Goal: Information Seeking & Learning: Learn about a topic

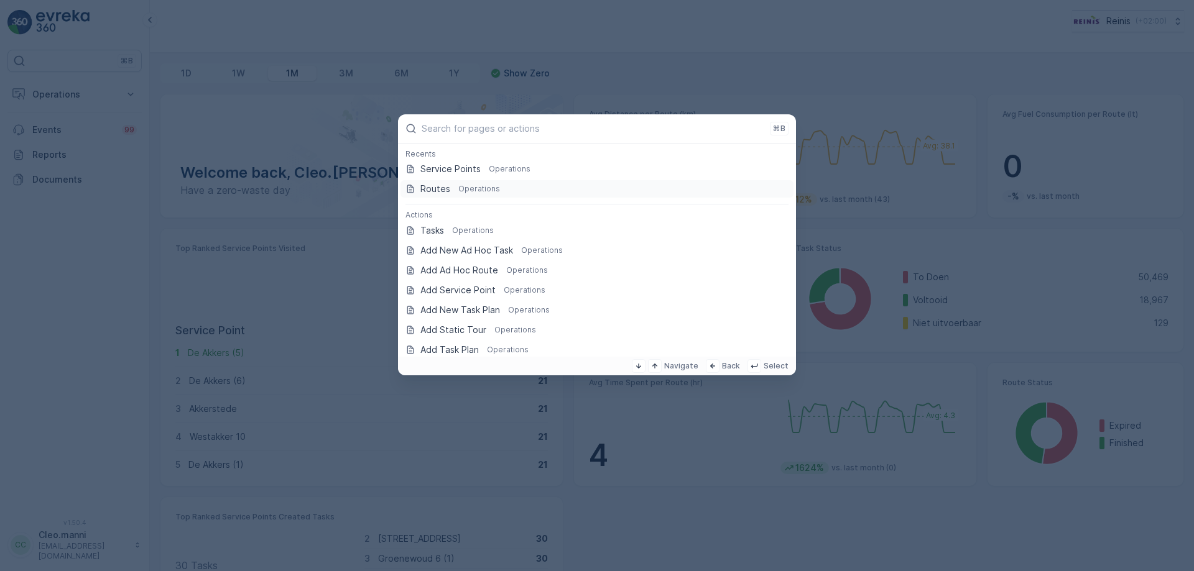
click at [451, 189] on div "Routes Operations" at bounding box center [596, 189] width 383 height 12
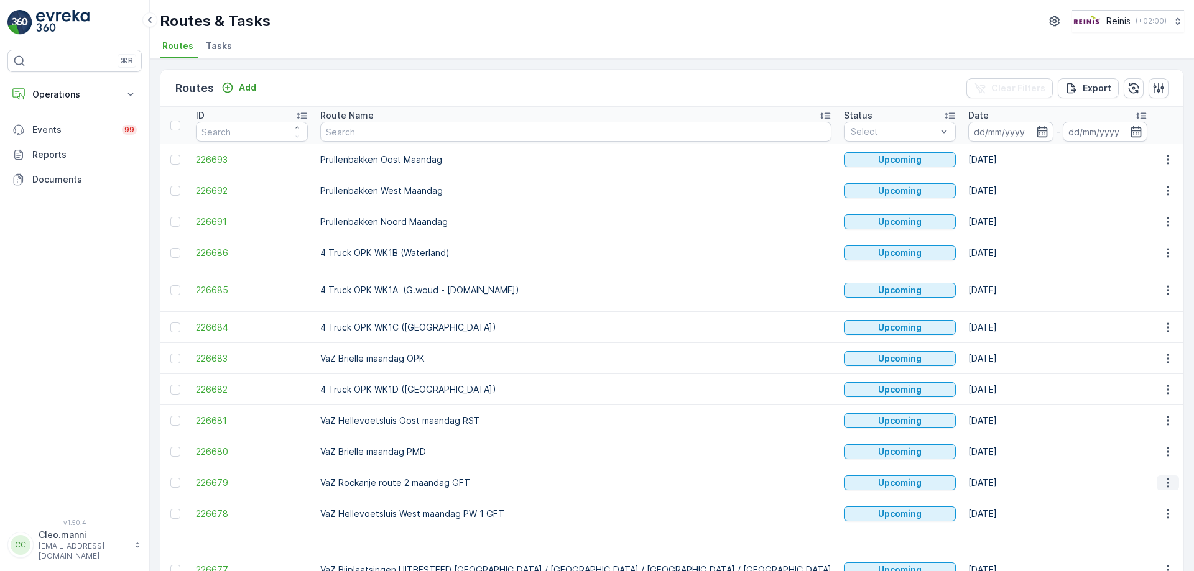
click at [1166, 478] on icon "button" at bounding box center [1167, 482] width 2 height 9
click at [1128, 356] on span "See More Details" at bounding box center [1138, 359] width 72 height 12
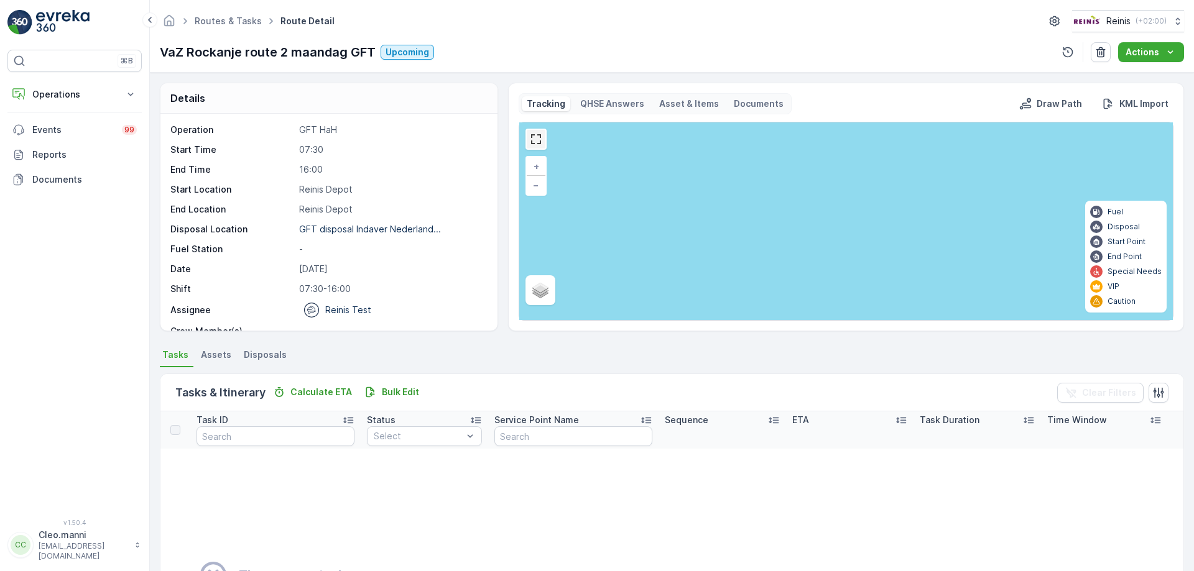
click at [536, 139] on link at bounding box center [536, 139] width 19 height 19
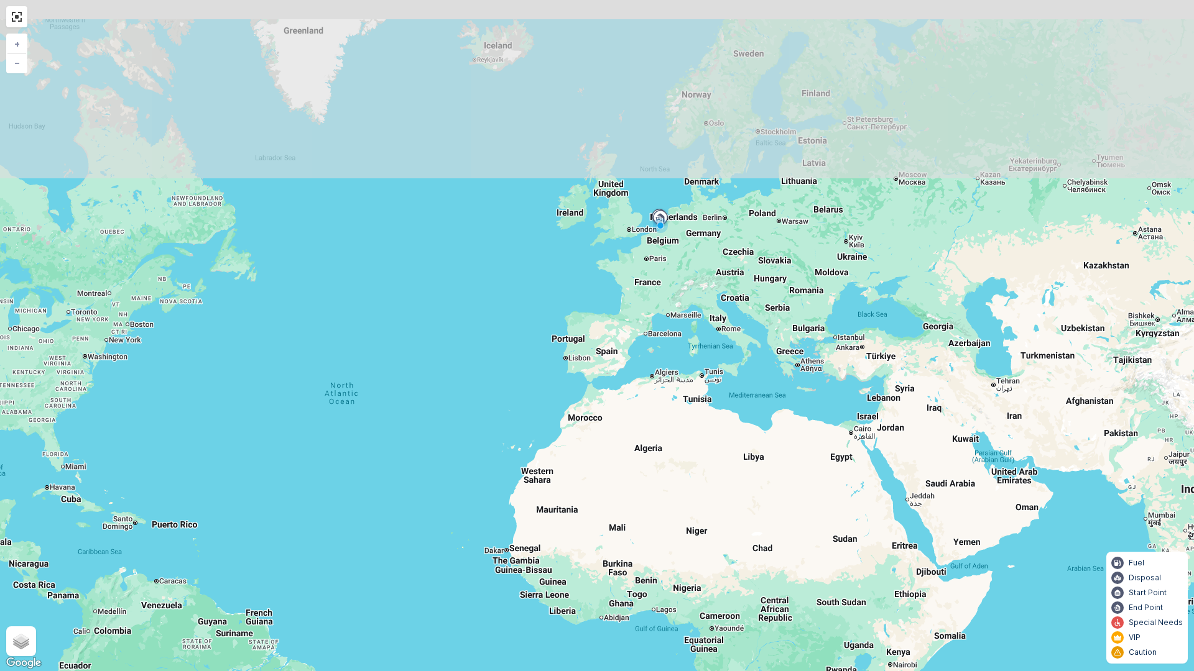
drag, startPoint x: 638, startPoint y: 448, endPoint x: 643, endPoint y: 502, distance: 53.8
click at [643, 495] on div "+ − Satellite Roadmap Terrain Hybrid Leaflet Keyboard shortcuts Map Data Map da…" at bounding box center [597, 335] width 1194 height 671
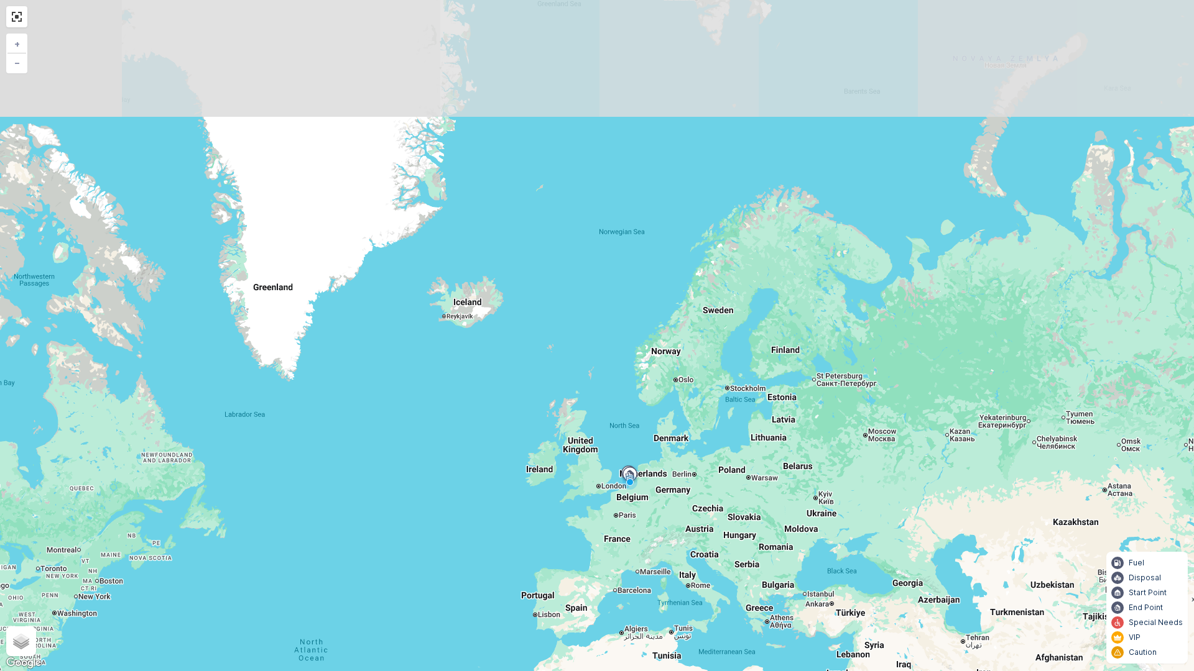
drag, startPoint x: 670, startPoint y: 309, endPoint x: 633, endPoint y: 546, distance: 240.3
click at [634, 542] on div "+ − Satellite Roadmap Terrain Hybrid Leaflet Keyboard shortcuts Map Data Map da…" at bounding box center [597, 335] width 1194 height 671
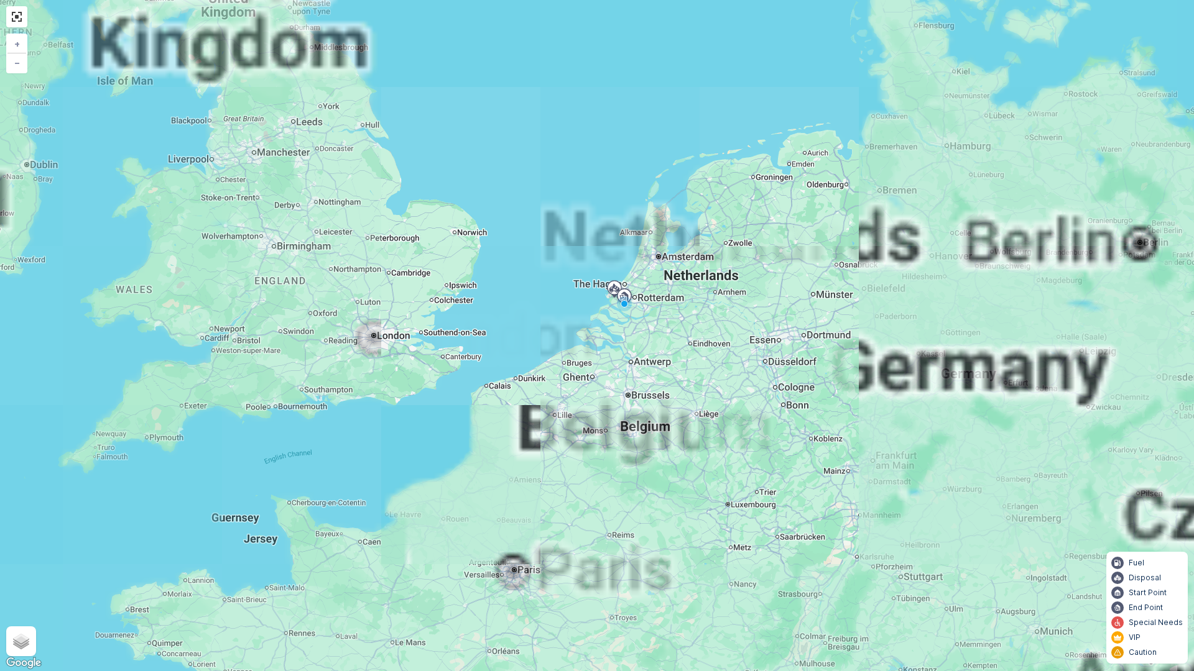
drag, startPoint x: 634, startPoint y: 396, endPoint x: 614, endPoint y: 546, distance: 151.8
click at [614, 546] on div "+ − Satellite Roadmap Terrain Hybrid Leaflet Keyboard shortcuts Map Data Map da…" at bounding box center [597, 335] width 1194 height 671
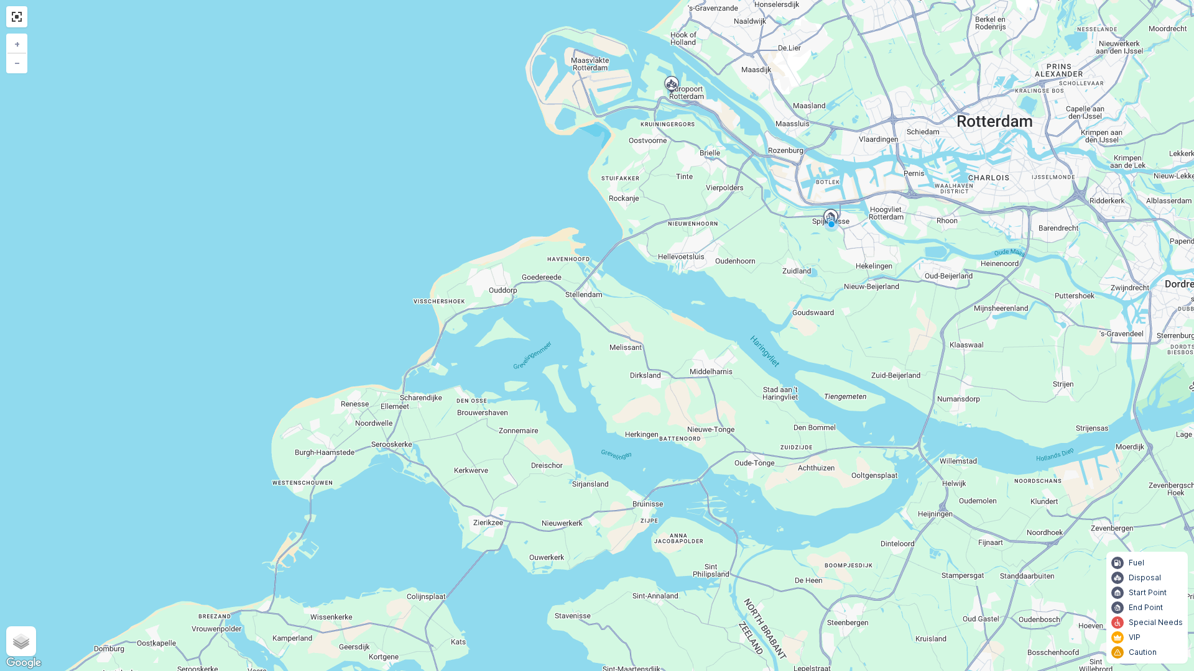
drag, startPoint x: 624, startPoint y: 400, endPoint x: 599, endPoint y: 514, distance: 115.9
click at [599, 514] on div "+ − Satellite Roadmap Terrain Hybrid Leaflet Keyboard shortcuts Map Data Map da…" at bounding box center [597, 335] width 1194 height 671
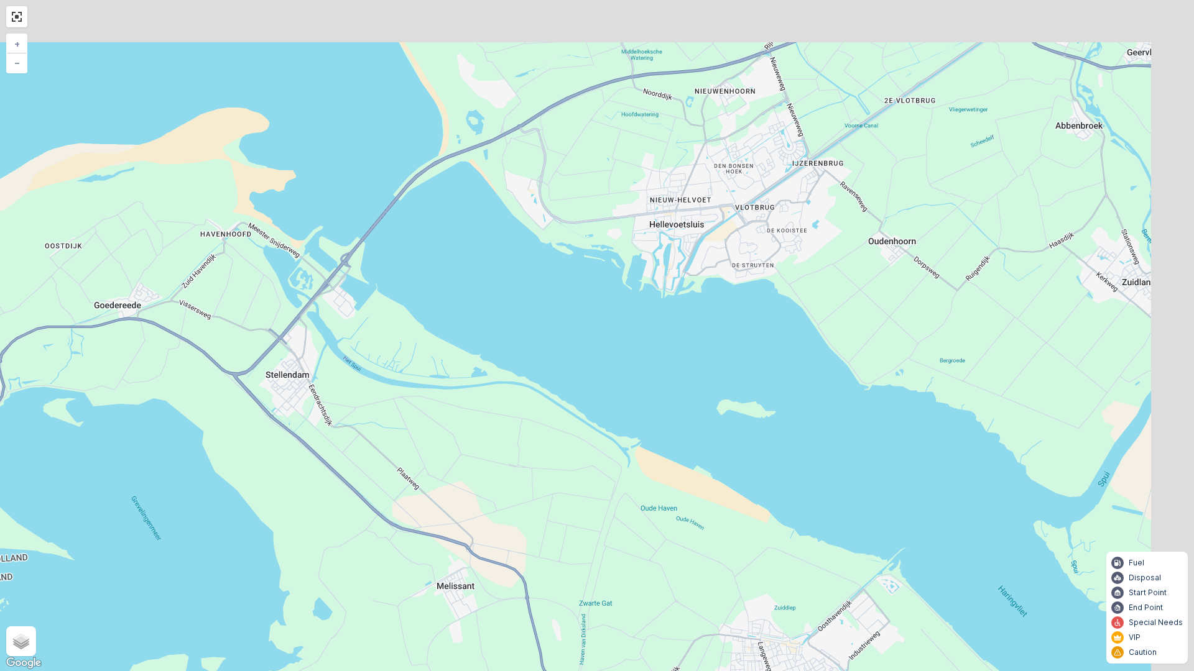
drag, startPoint x: 607, startPoint y: 360, endPoint x: 553, endPoint y: 485, distance: 136.2
click at [553, 474] on div "+ − Satellite Roadmap Terrain Hybrid Leaflet Keyboard shortcuts Map Data Map da…" at bounding box center [597, 335] width 1194 height 671
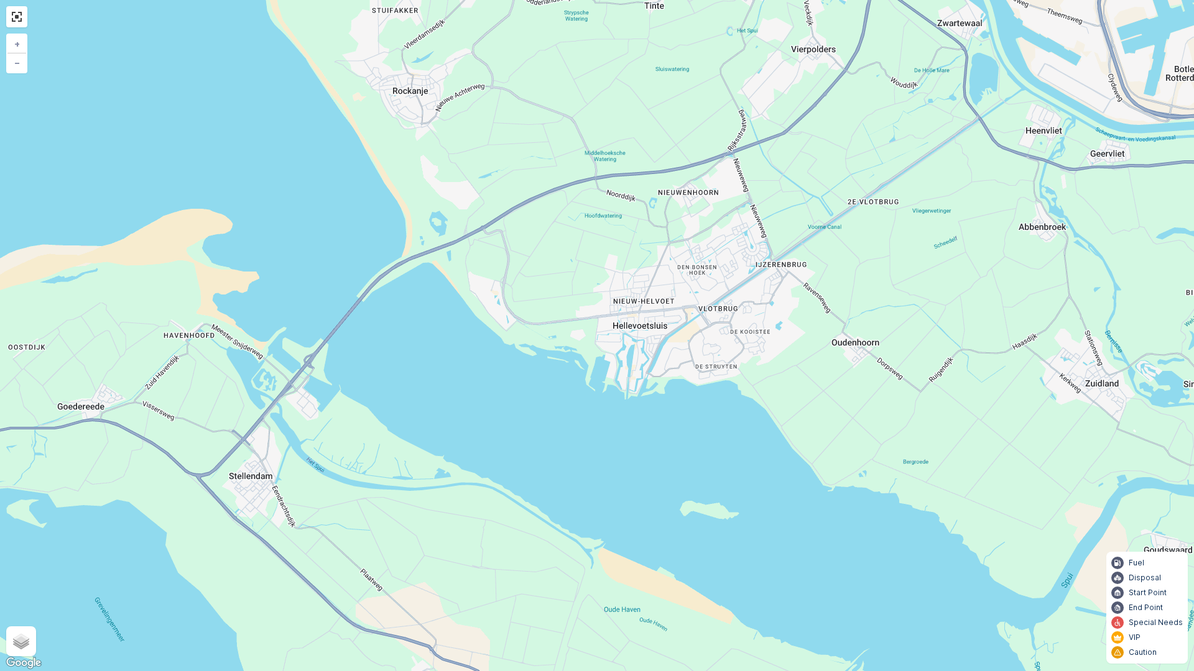
drag, startPoint x: 644, startPoint y: 448, endPoint x: 541, endPoint y: 602, distance: 186.1
click at [544, 571] on div "+ − Satellite Roadmap Terrain Hybrid Leaflet Keyboard shortcuts Map Data Map da…" at bounding box center [597, 335] width 1194 height 671
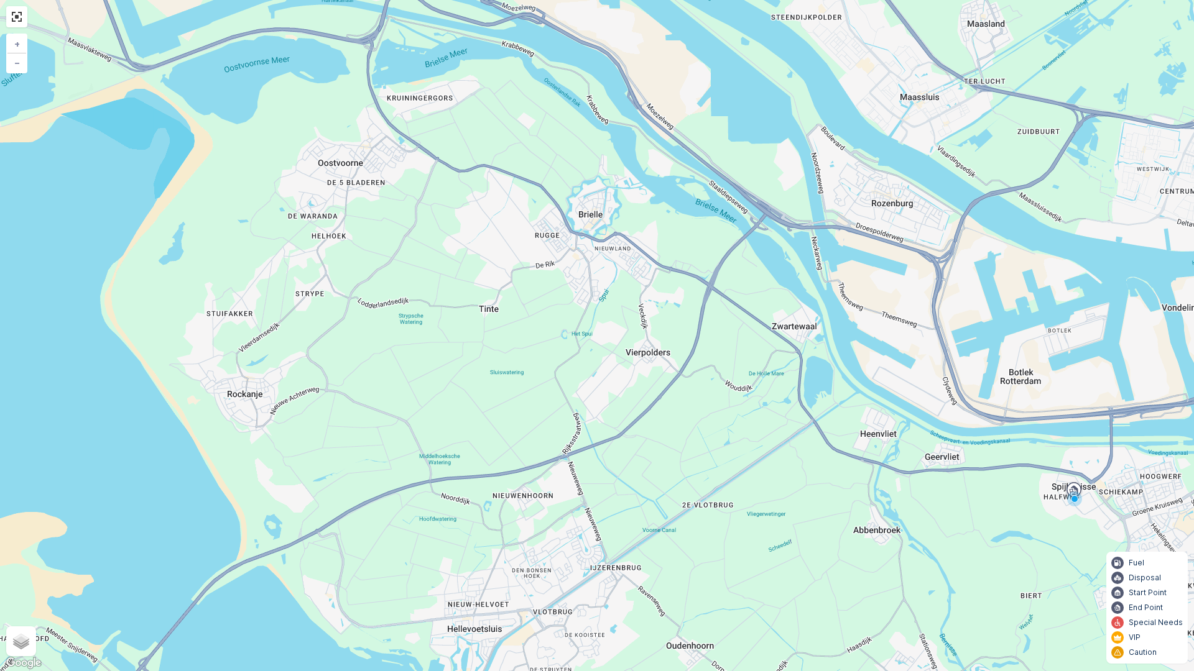
drag, startPoint x: 528, startPoint y: 523, endPoint x: 544, endPoint y: 594, distance: 72.7
click at [541, 571] on div "+ − Satellite Roadmap Terrain Hybrid Leaflet Keyboard shortcuts Map Data Map da…" at bounding box center [597, 335] width 1194 height 671
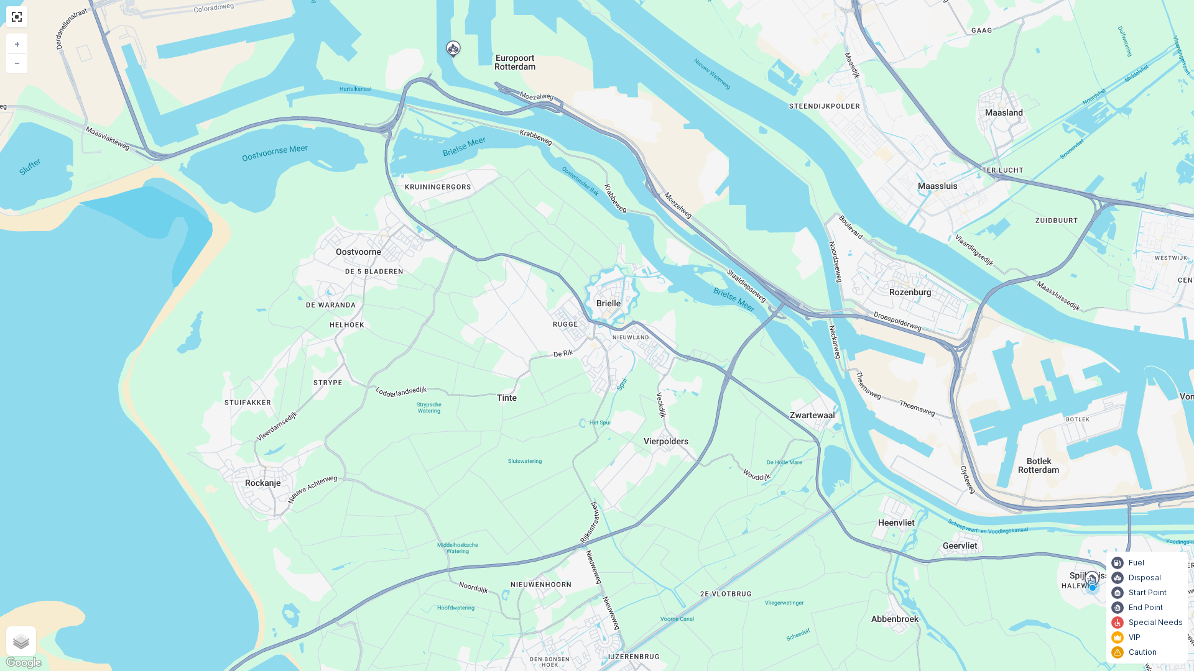
drag, startPoint x: 532, startPoint y: 499, endPoint x: 532, endPoint y: 554, distance: 54.7
click at [532, 553] on div "+ − Satellite Roadmap Terrain Hybrid Leaflet Keyboard shortcuts Map Data Map da…" at bounding box center [597, 335] width 1194 height 671
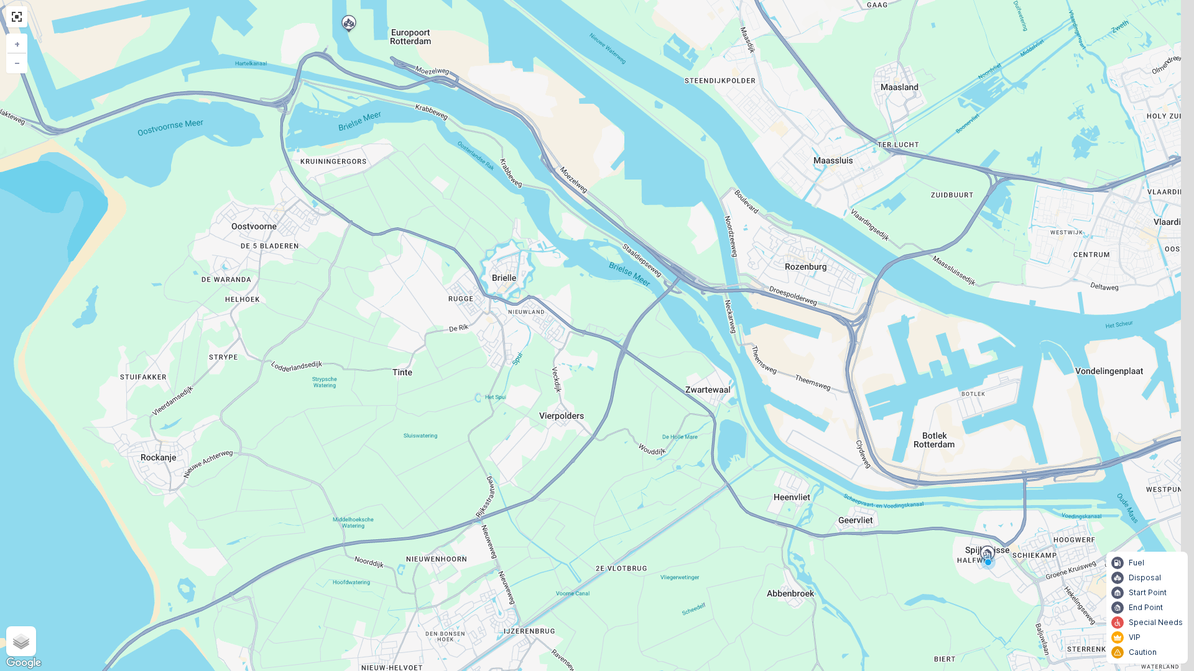
drag, startPoint x: 823, startPoint y: 520, endPoint x: 690, endPoint y: 411, distance: 171.8
click at [704, 430] on div "+ − Satellite Roadmap Terrain Hybrid Leaflet Keyboard shortcuts Map Data Map da…" at bounding box center [597, 335] width 1194 height 671
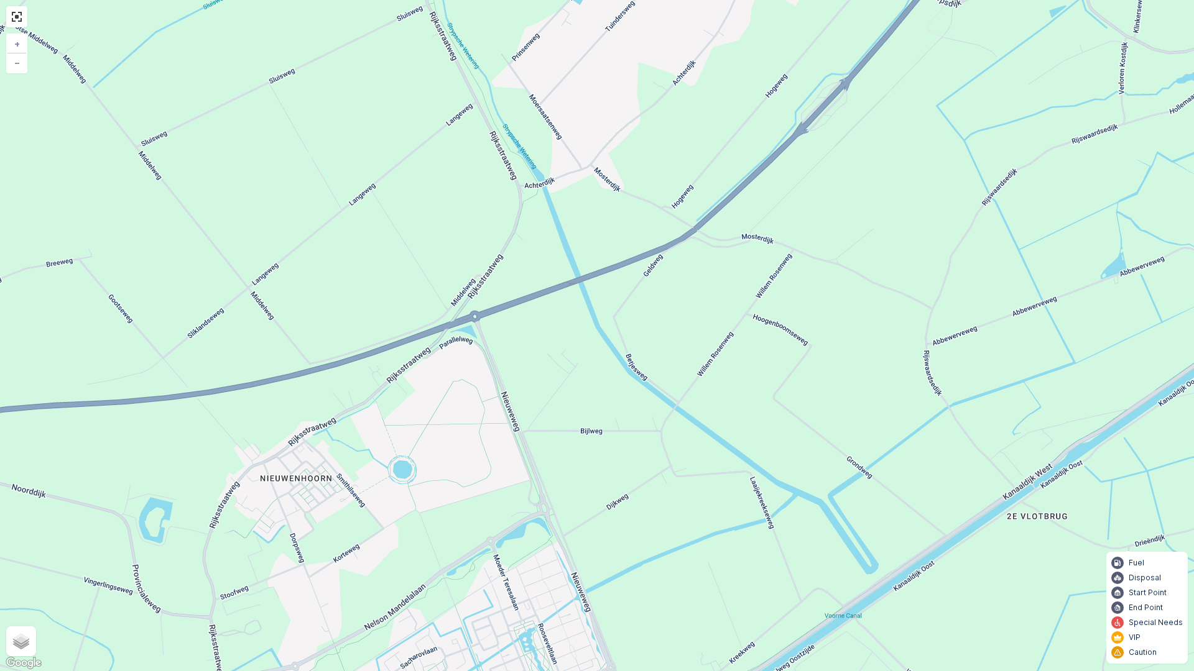
drag, startPoint x: 426, startPoint y: 507, endPoint x: 560, endPoint y: 351, distance: 205.1
click at [551, 364] on div "+ − Satellite Roadmap Terrain Hybrid Leaflet Keyboard shortcuts Map Data Map da…" at bounding box center [597, 335] width 1194 height 671
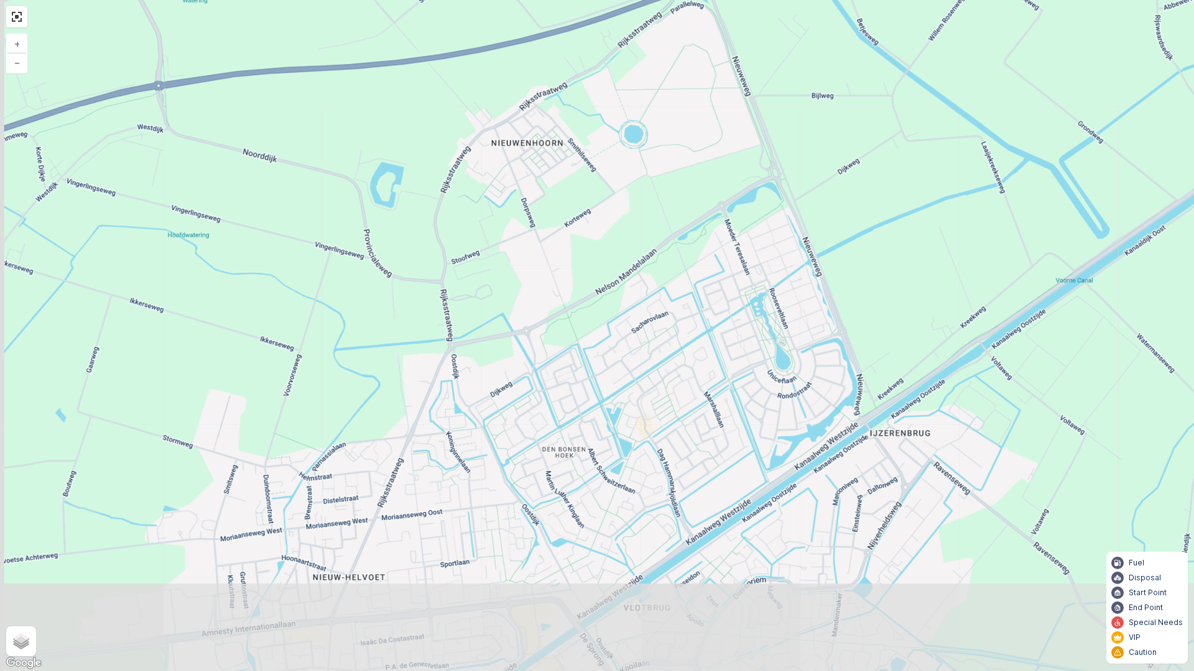
drag, startPoint x: 546, startPoint y: 407, endPoint x: 565, endPoint y: 305, distance: 103.7
click at [558, 345] on div "+ − Satellite Roadmap Terrain Hybrid Leaflet Keyboard shortcuts Map Data Map da…" at bounding box center [597, 335] width 1194 height 671
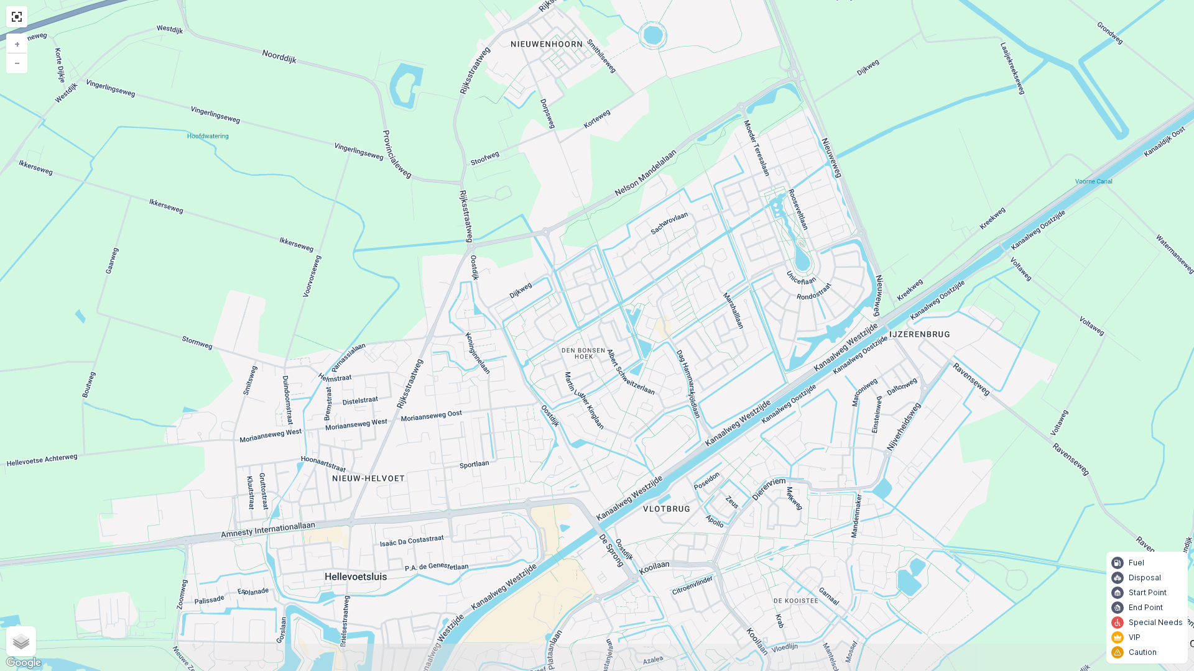
drag, startPoint x: 530, startPoint y: 418, endPoint x: 533, endPoint y: 315, distance: 102.6
click at [533, 330] on div "+ − Satellite Roadmap Terrain Hybrid Leaflet Keyboard shortcuts Map Data Map da…" at bounding box center [597, 335] width 1194 height 671
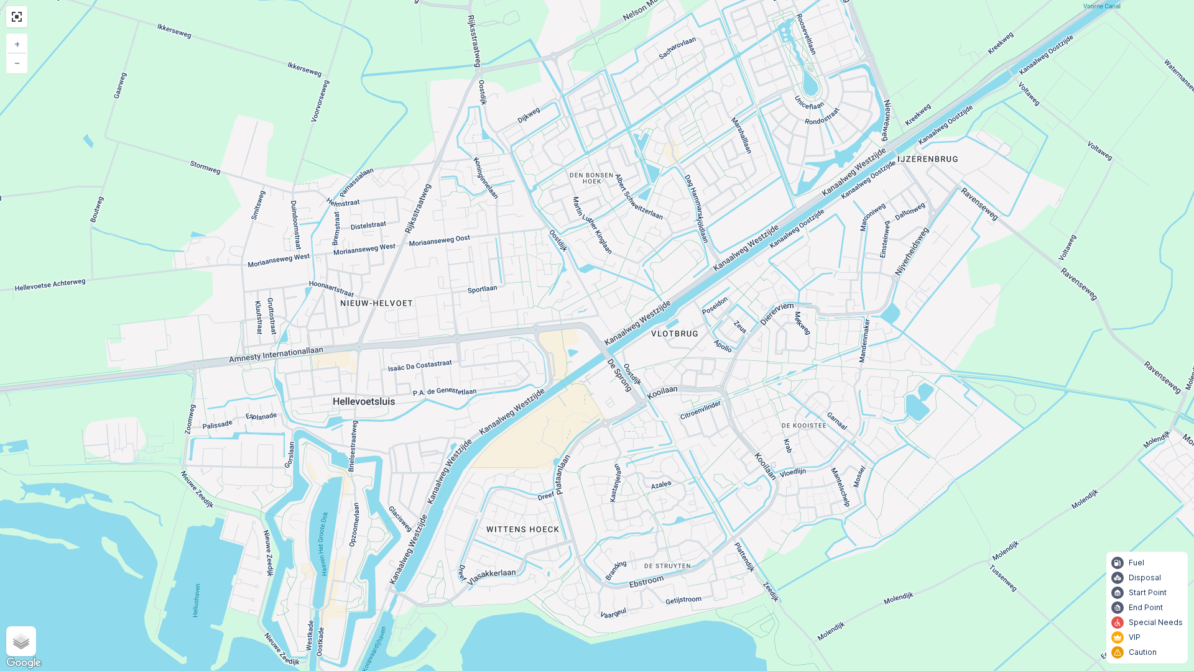
drag, startPoint x: 549, startPoint y: 424, endPoint x: 540, endPoint y: 289, distance: 135.2
click at [533, 326] on div "+ − Satellite Roadmap Terrain Hybrid Leaflet Keyboard shortcuts Map Data Map da…" at bounding box center [597, 335] width 1194 height 671
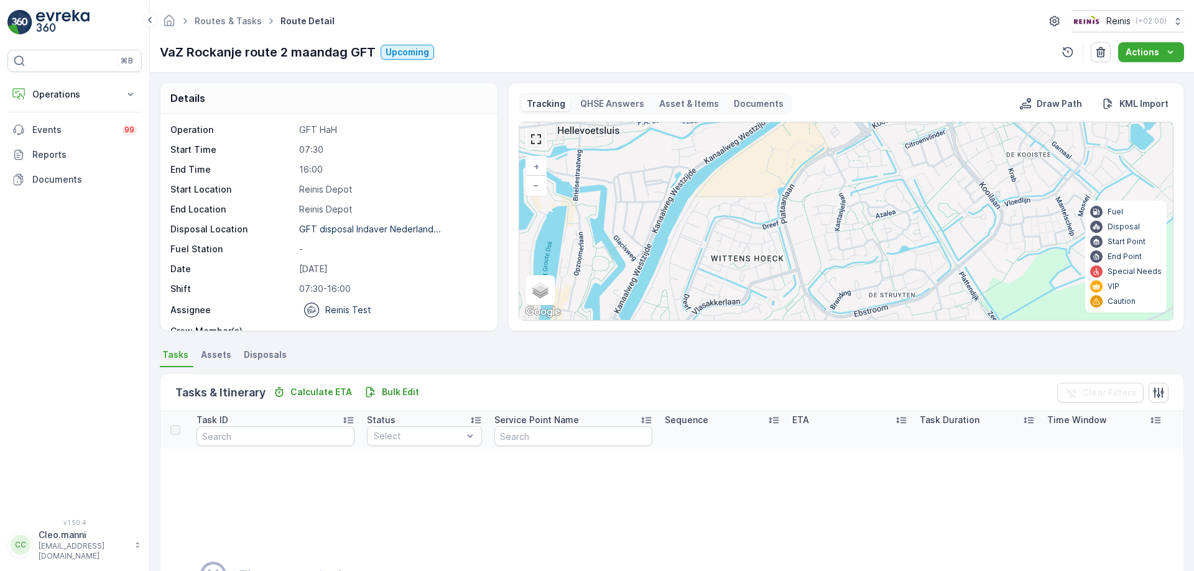
click at [535, 145] on link at bounding box center [536, 139] width 19 height 19
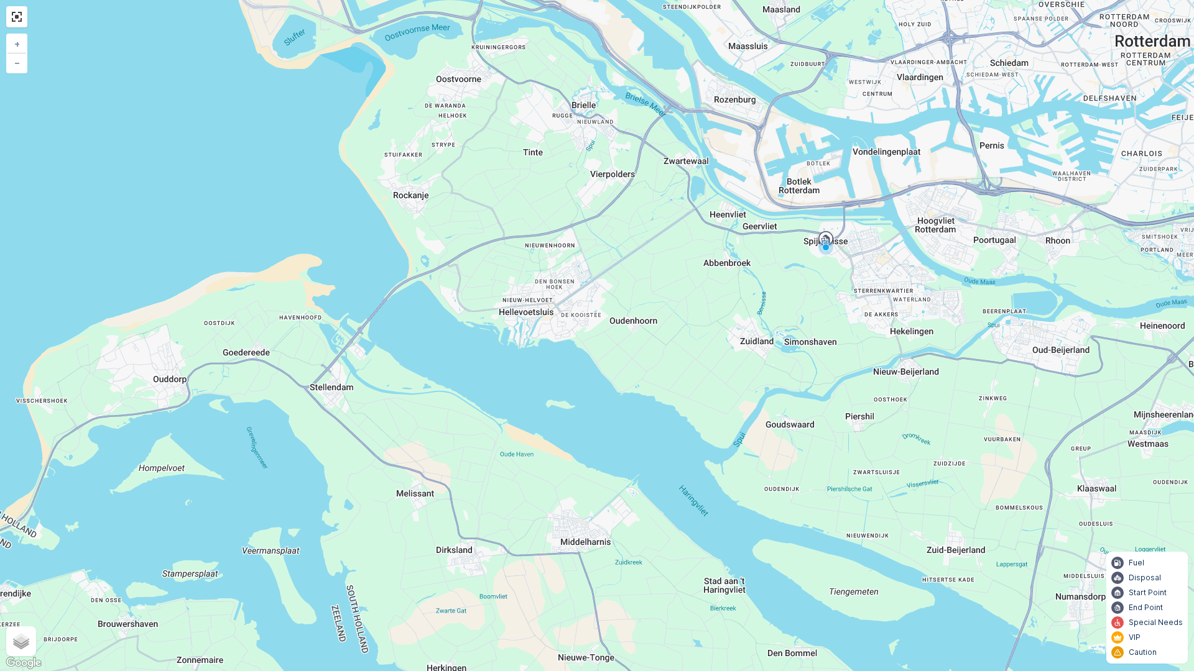
drag, startPoint x: 509, startPoint y: 374, endPoint x: 525, endPoint y: 429, distance: 57.0
click at [525, 427] on div "+ − Satellite Roadmap Terrain Hybrid Leaflet Keyboard shortcuts Map Data Map da…" at bounding box center [597, 335] width 1194 height 671
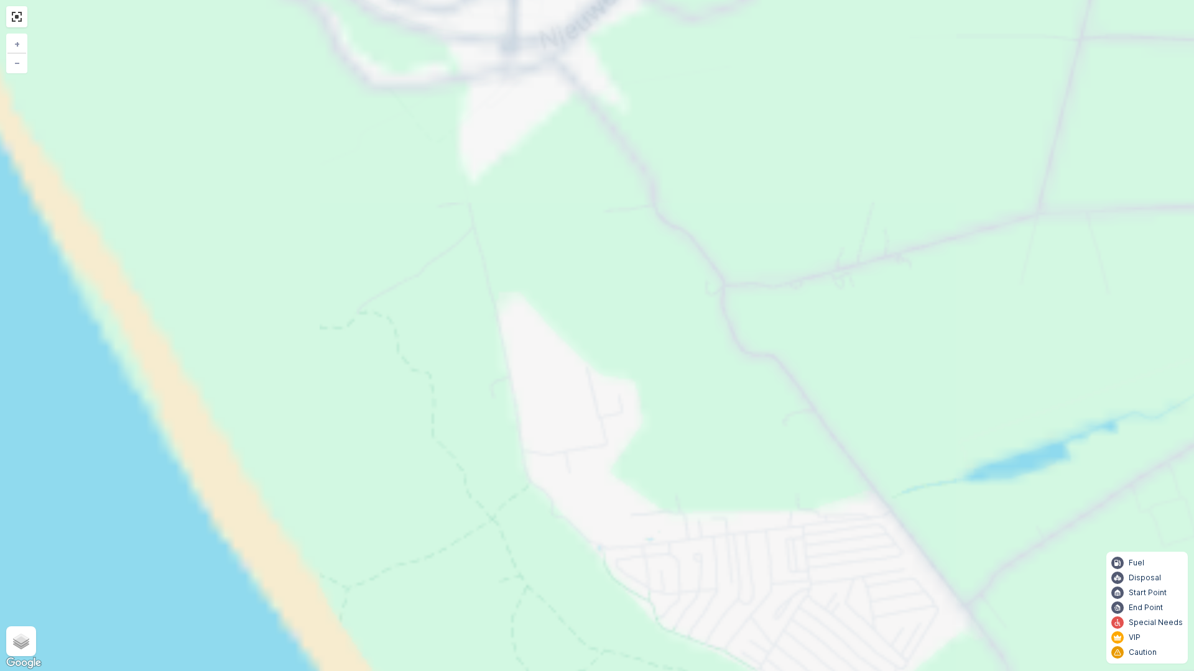
drag, startPoint x: 510, startPoint y: 523, endPoint x: 510, endPoint y: 538, distance: 14.9
click at [510, 535] on div "+ − Satellite Roadmap Terrain Hybrid Leaflet Keyboard shortcuts Map Data Map da…" at bounding box center [597, 335] width 1194 height 671
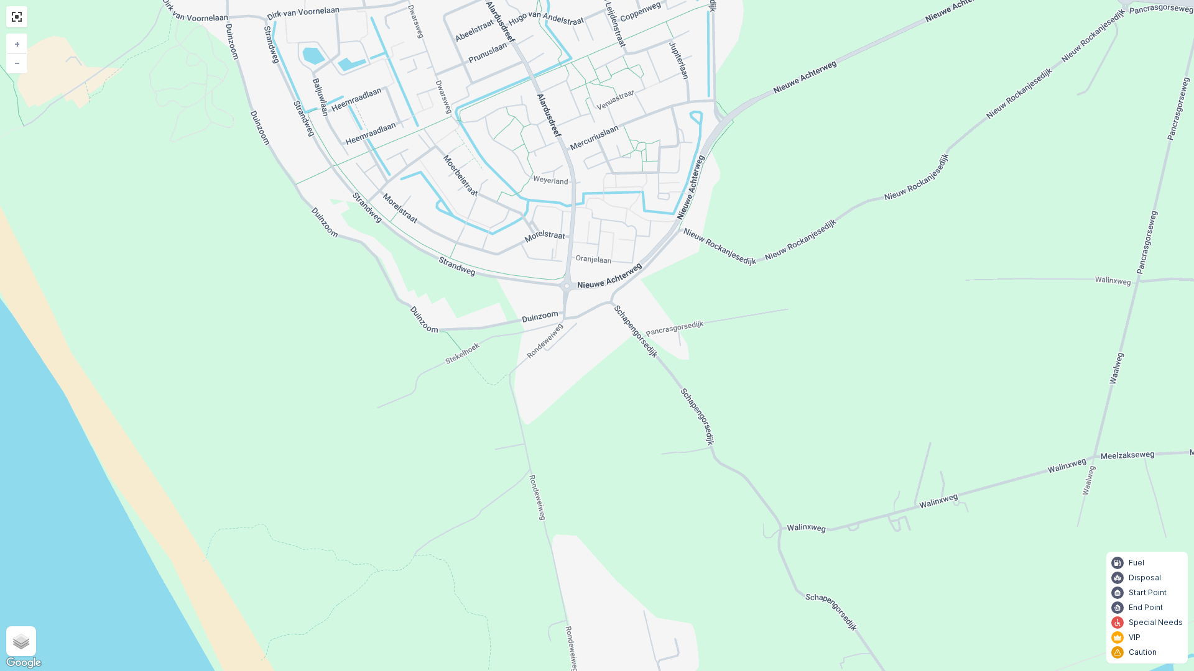
drag, startPoint x: 516, startPoint y: 326, endPoint x: 545, endPoint y: 481, distance: 157.5
click at [545, 477] on div "+ − Satellite Roadmap Terrain Hybrid Leaflet Keyboard shortcuts Map Data Map da…" at bounding box center [597, 335] width 1194 height 671
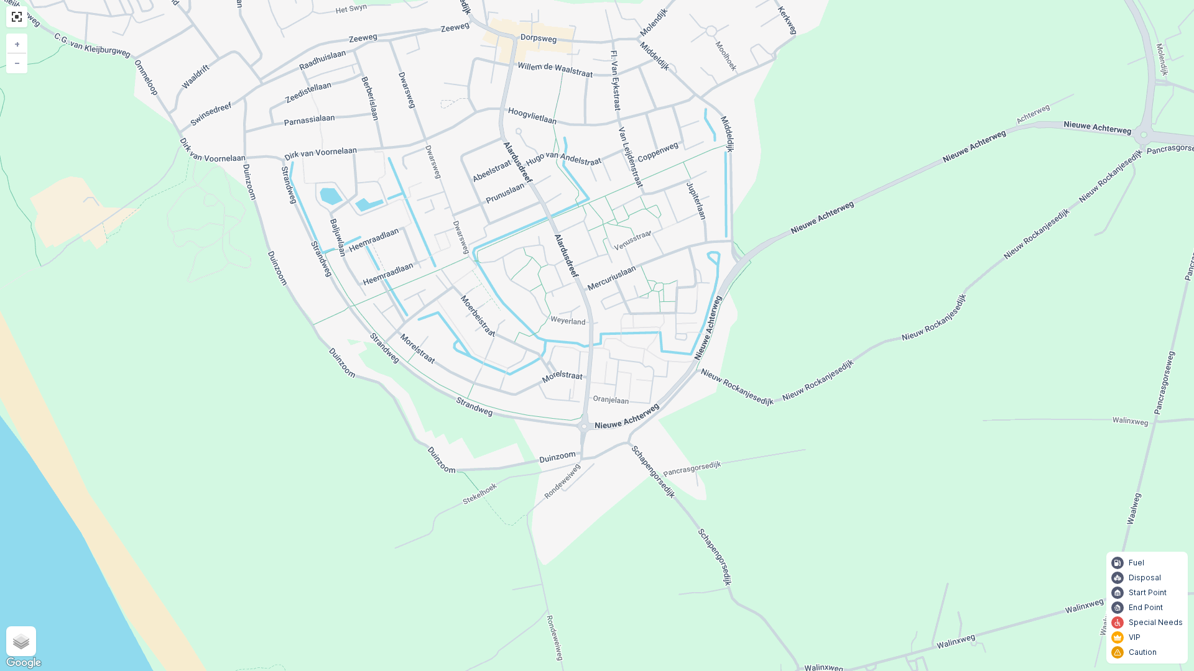
drag, startPoint x: 567, startPoint y: 417, endPoint x: 565, endPoint y: 507, distance: 89.6
click at [565, 505] on div "+ − Satellite Roadmap Terrain Hybrid Leaflet Keyboard shortcuts Map Data Map da…" at bounding box center [597, 335] width 1194 height 671
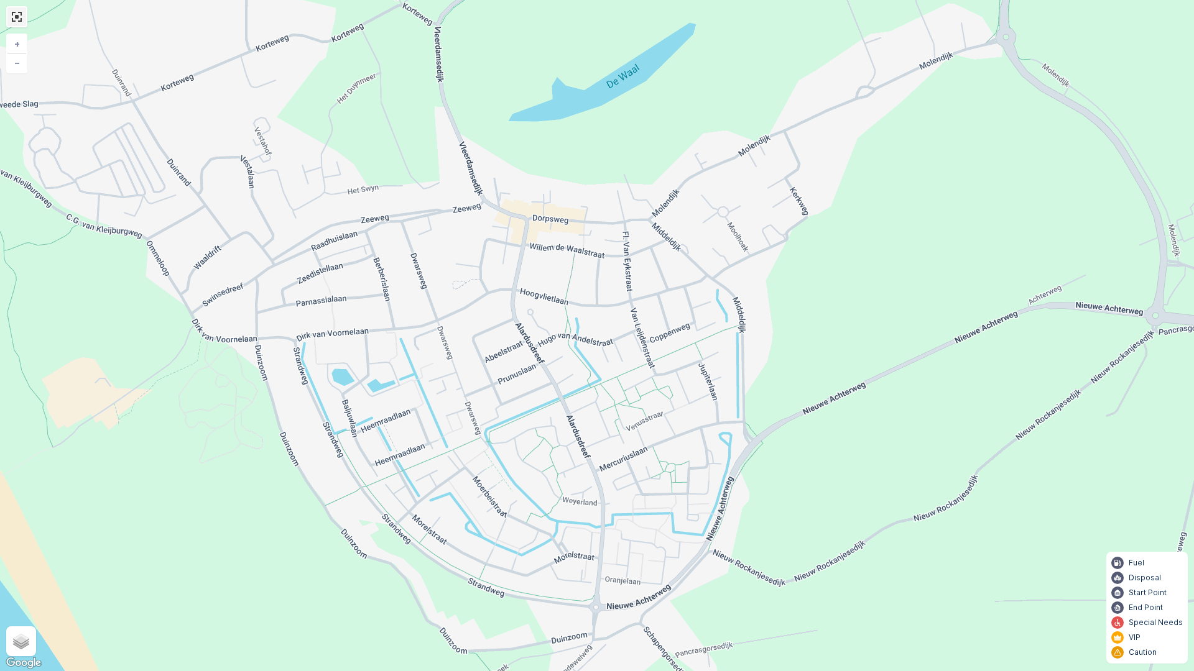
click at [17, 18] on link at bounding box center [16, 16] width 19 height 19
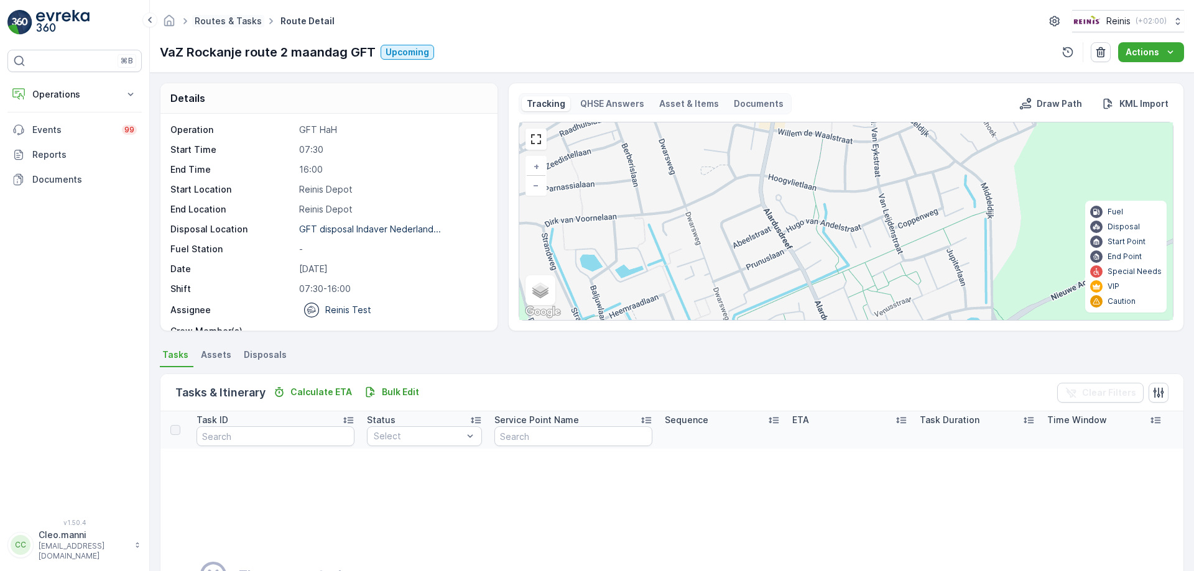
click at [237, 20] on link "Routes & Tasks" at bounding box center [228, 21] width 67 height 11
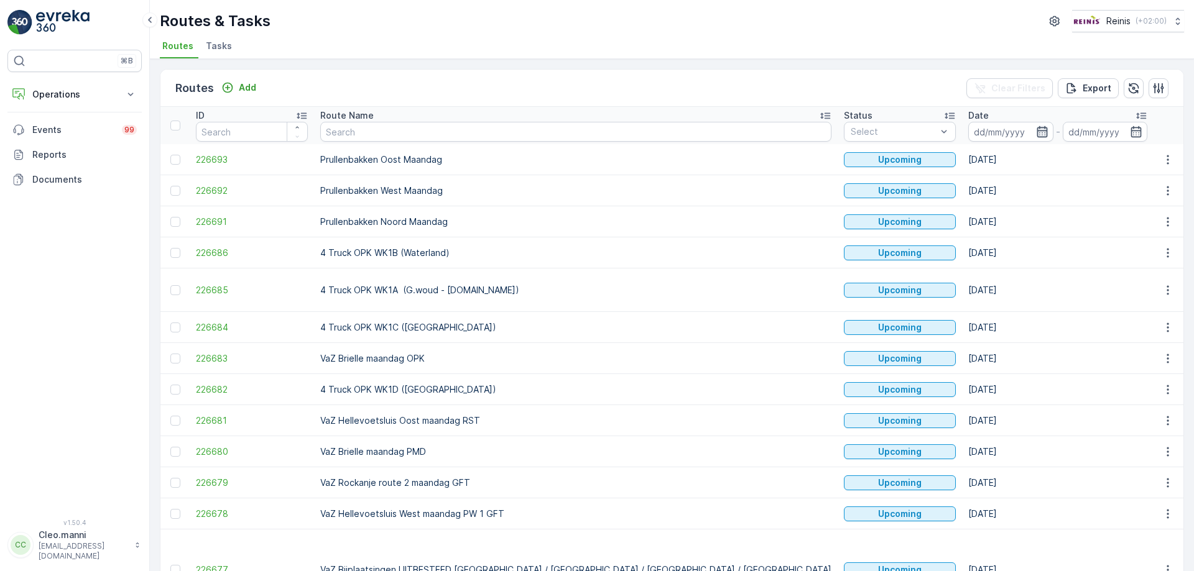
click at [1036, 132] on icon "button" at bounding box center [1042, 132] width 12 height 12
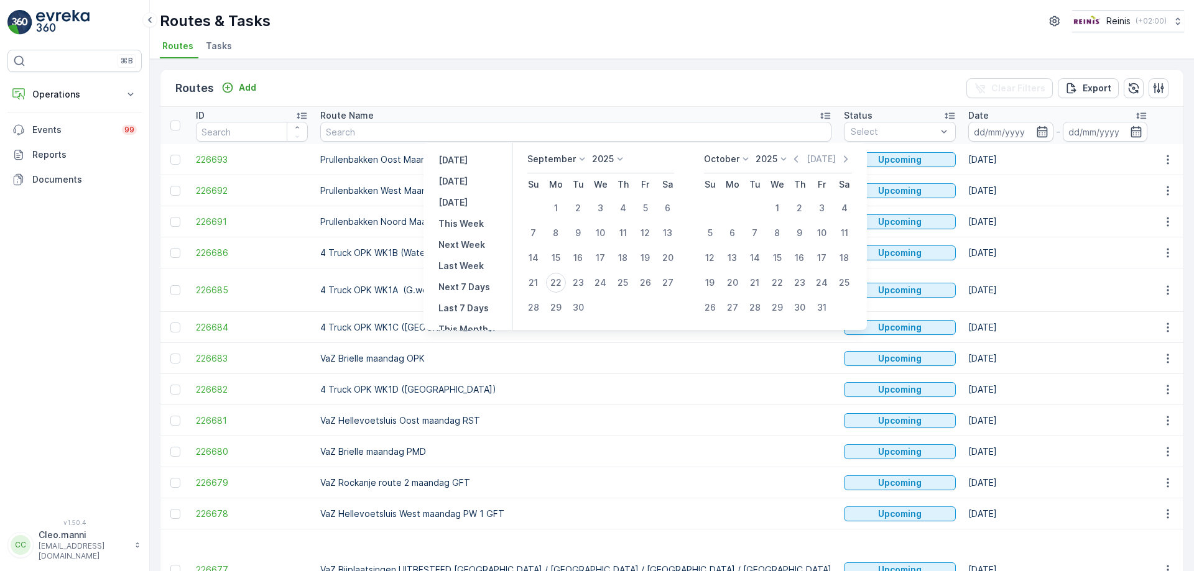
click at [461, 182] on p "[DATE]" at bounding box center [452, 181] width 29 height 12
type input "[DATE]"
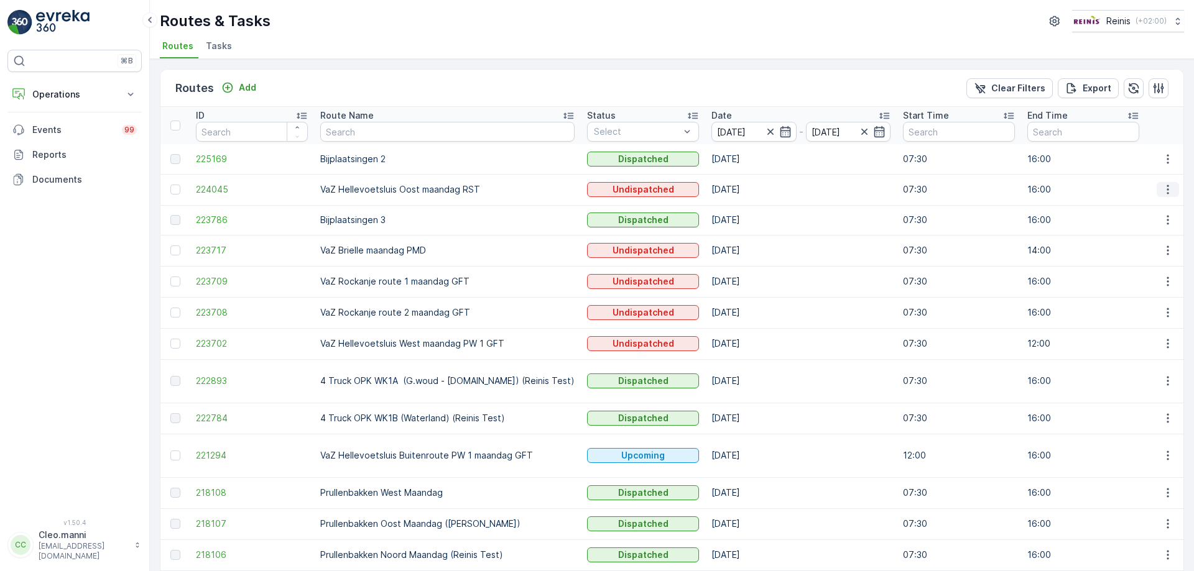
click at [1163, 190] on icon "button" at bounding box center [1167, 189] width 12 height 12
click at [1133, 209] on span "See More Details" at bounding box center [1138, 208] width 72 height 12
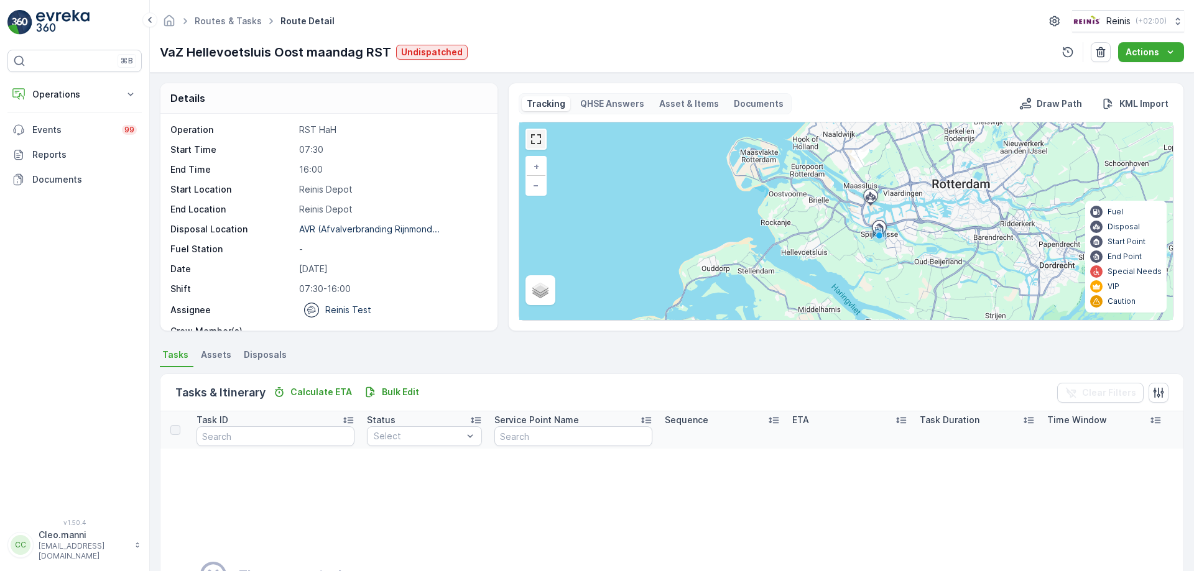
click at [538, 142] on link at bounding box center [536, 139] width 19 height 19
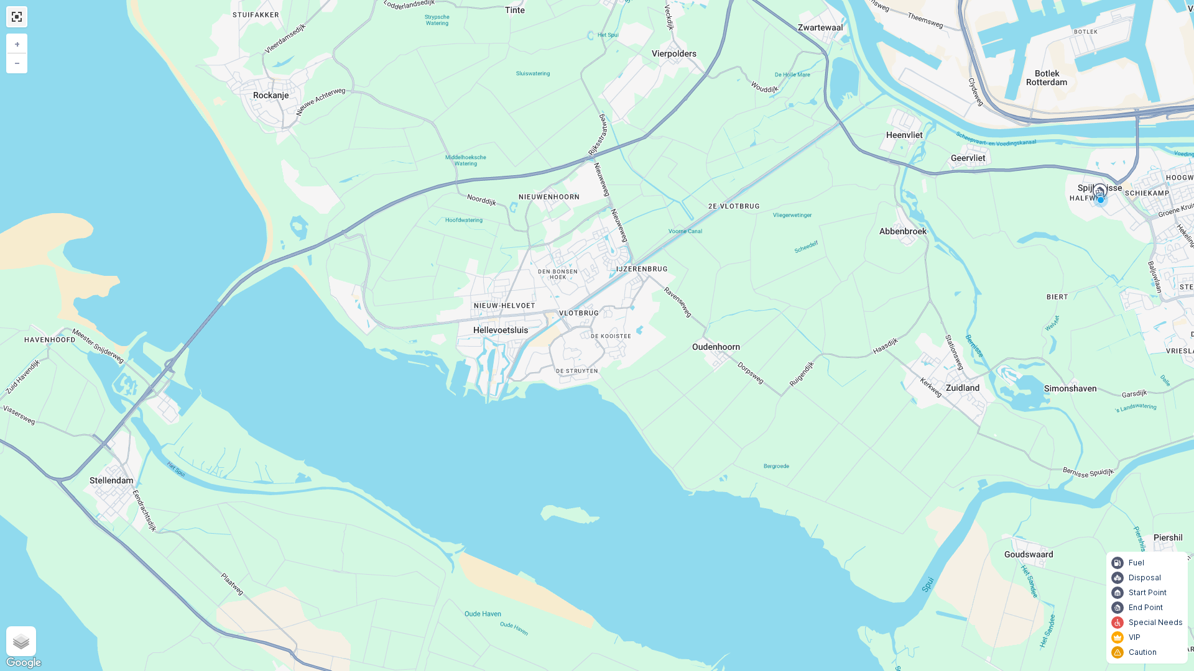
click at [15, 21] on link at bounding box center [16, 16] width 19 height 19
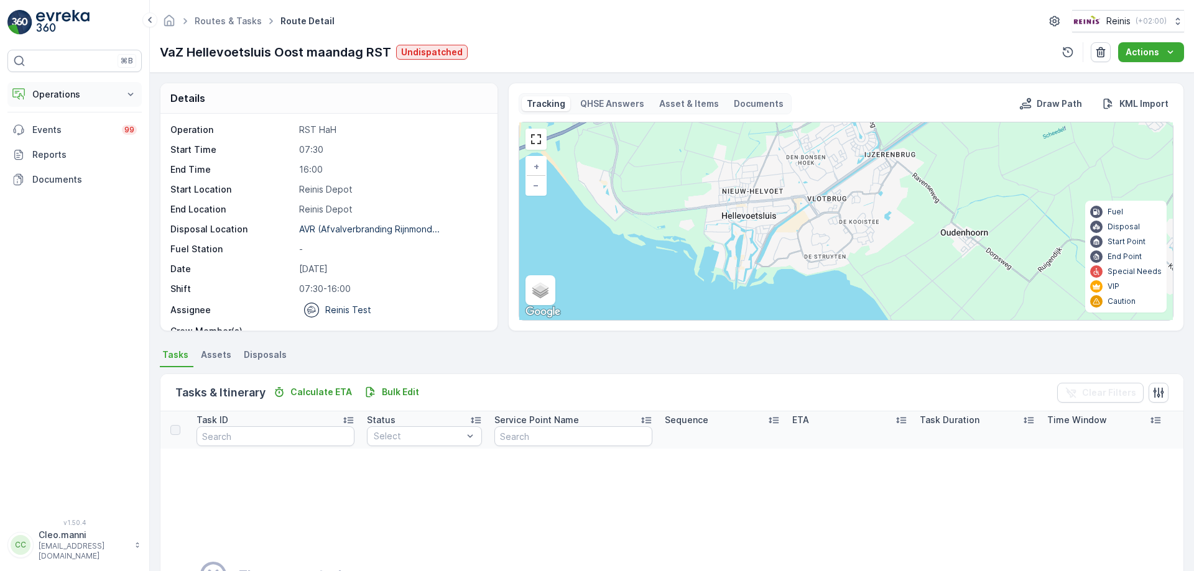
click at [129, 94] on icon at bounding box center [131, 94] width 6 height 3
click at [58, 151] on p "Routes & Tasks" at bounding box center [64, 150] width 64 height 12
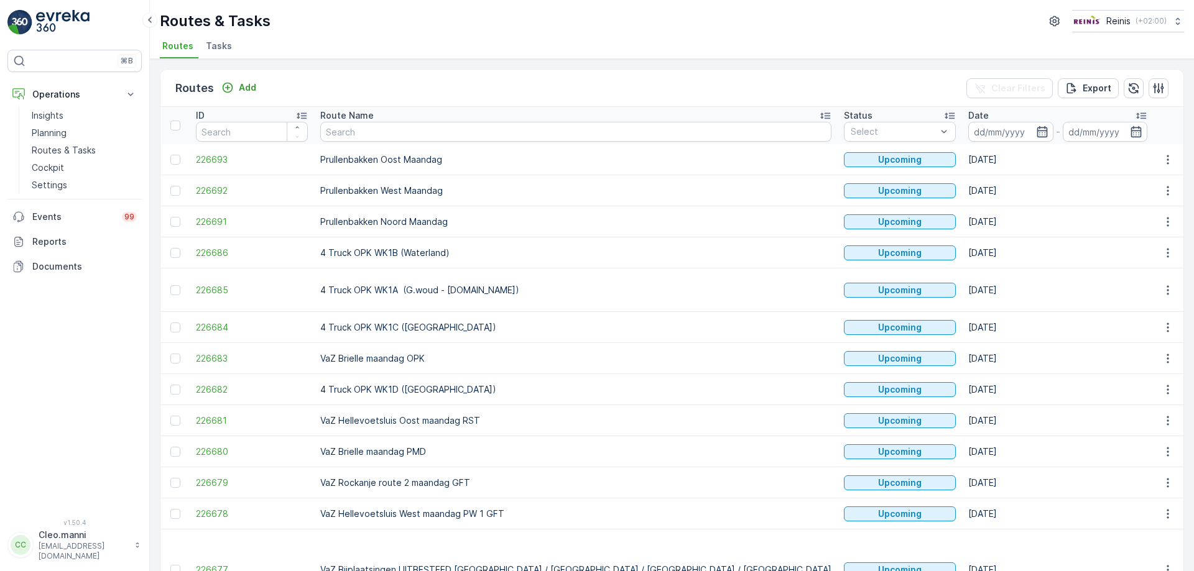
click at [221, 45] on span "Tasks" at bounding box center [219, 46] width 26 height 12
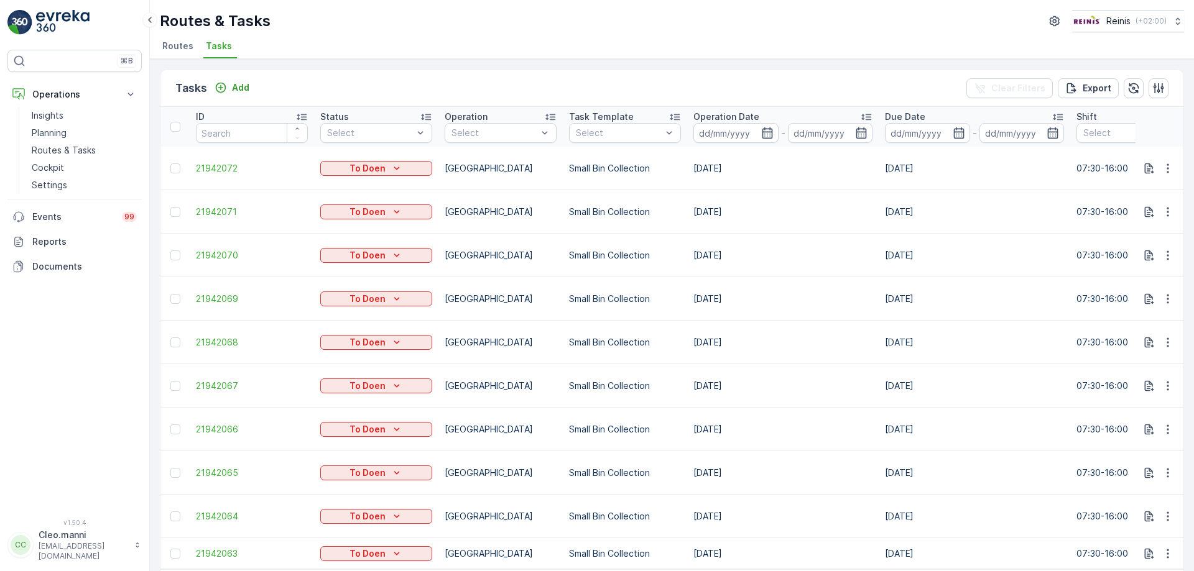
click at [162, 46] on li "Routes" at bounding box center [179, 47] width 39 height 21
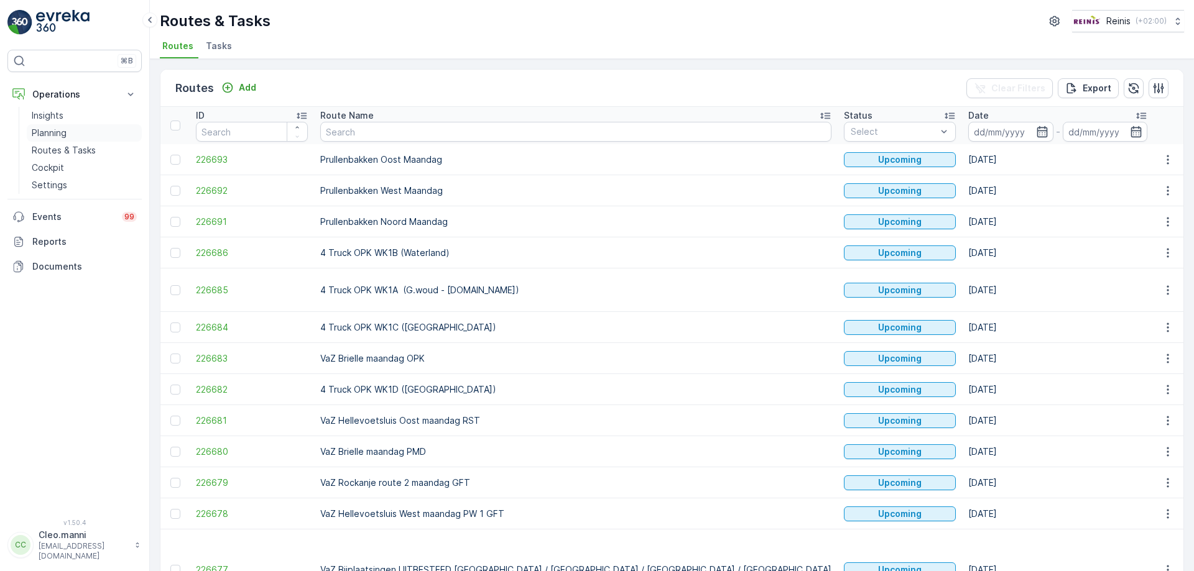
click at [58, 132] on p "Planning" at bounding box center [49, 133] width 35 height 12
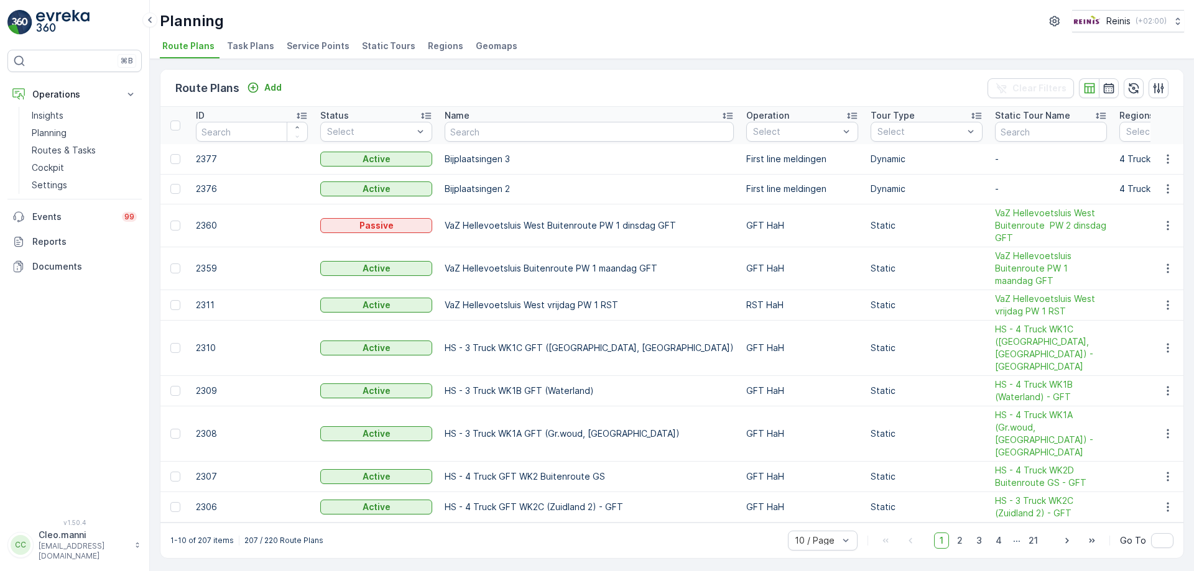
click at [379, 47] on span "Static Tours" at bounding box center [388, 46] width 53 height 12
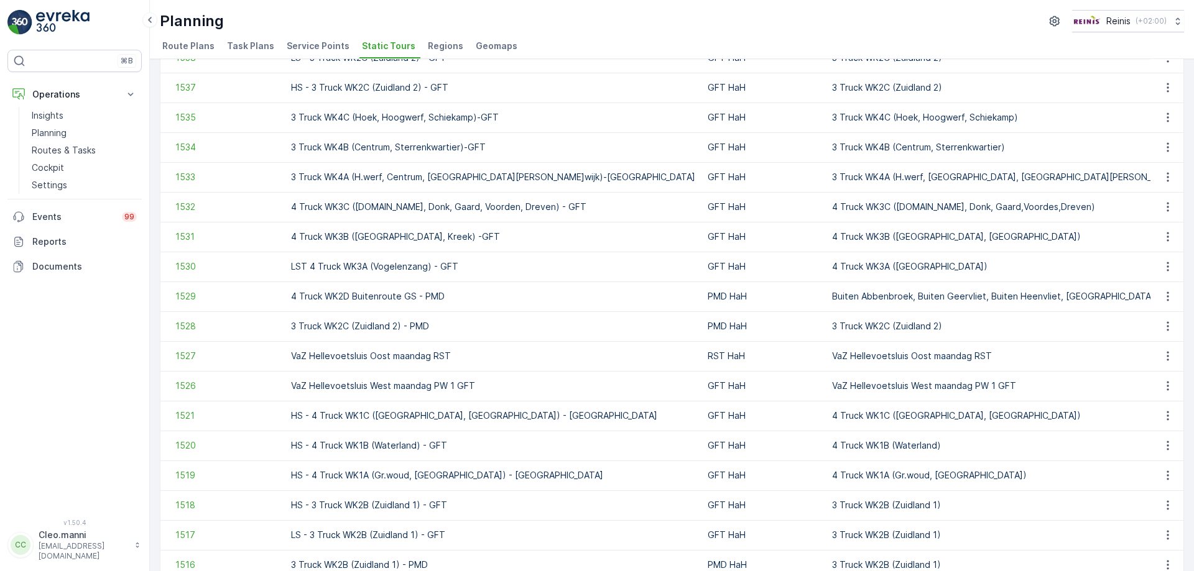
scroll to position [249, 0]
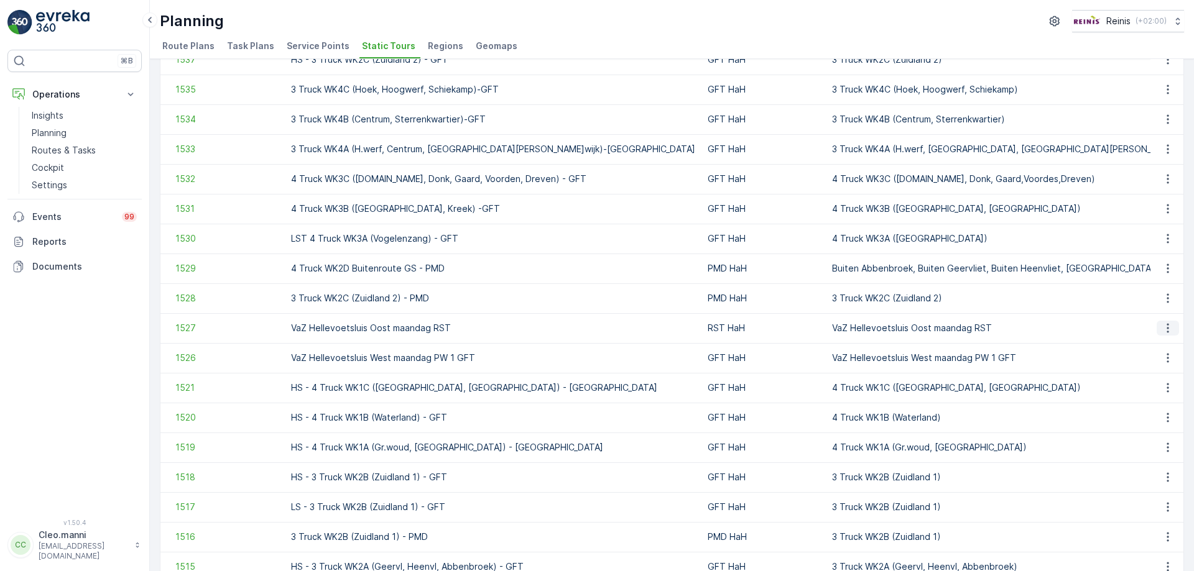
click at [1166, 327] on icon "button" at bounding box center [1167, 328] width 12 height 12
click at [1139, 347] on span "See More Details" at bounding box center [1146, 347] width 72 height 12
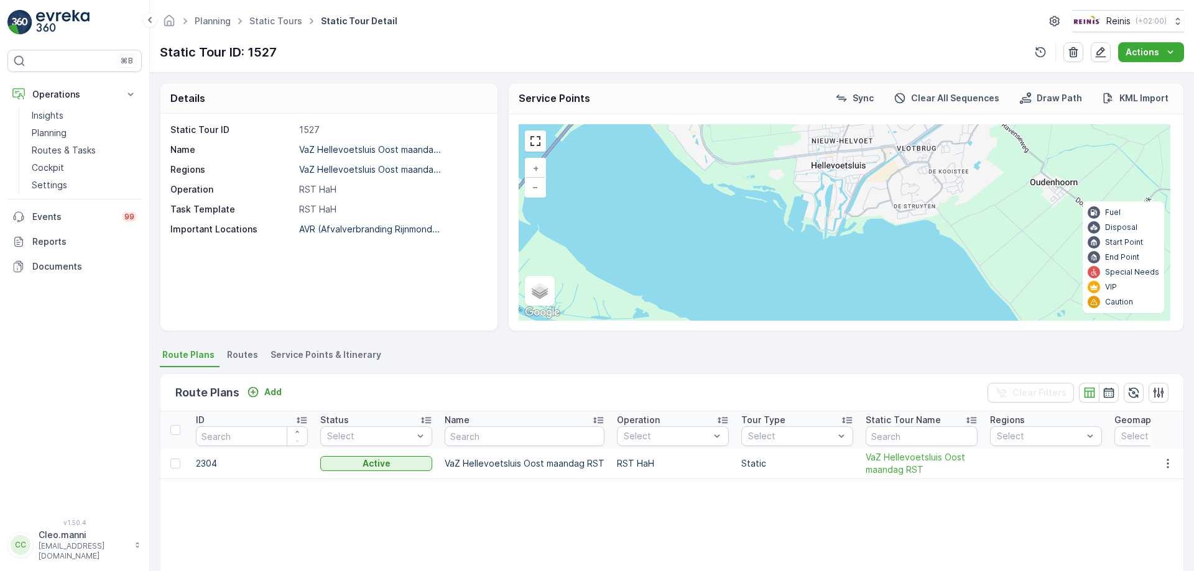
drag, startPoint x: 861, startPoint y: 242, endPoint x: 774, endPoint y: 310, distance: 110.3
click at [774, 310] on div "+ − Satellite Roadmap Terrain Hybrid Leaflet Keyboard shortcuts Map Data Map da…" at bounding box center [845, 222] width 652 height 196
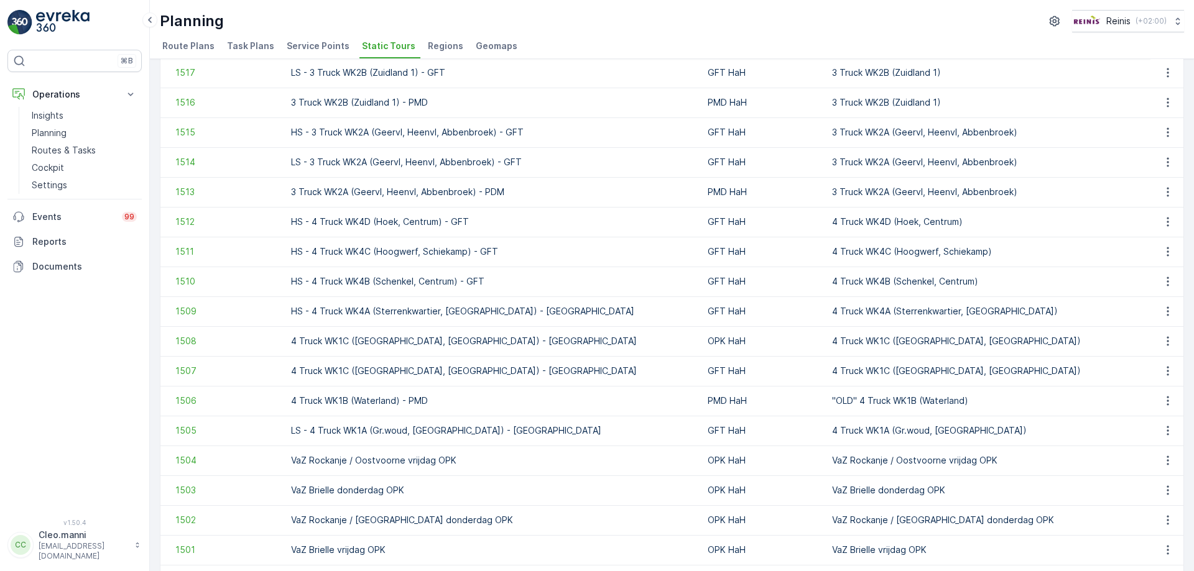
scroll to position [684, 0]
click at [1166, 459] on icon "button" at bounding box center [1167, 460] width 2 height 9
click at [1133, 349] on span "See More Details" at bounding box center [1146, 349] width 72 height 12
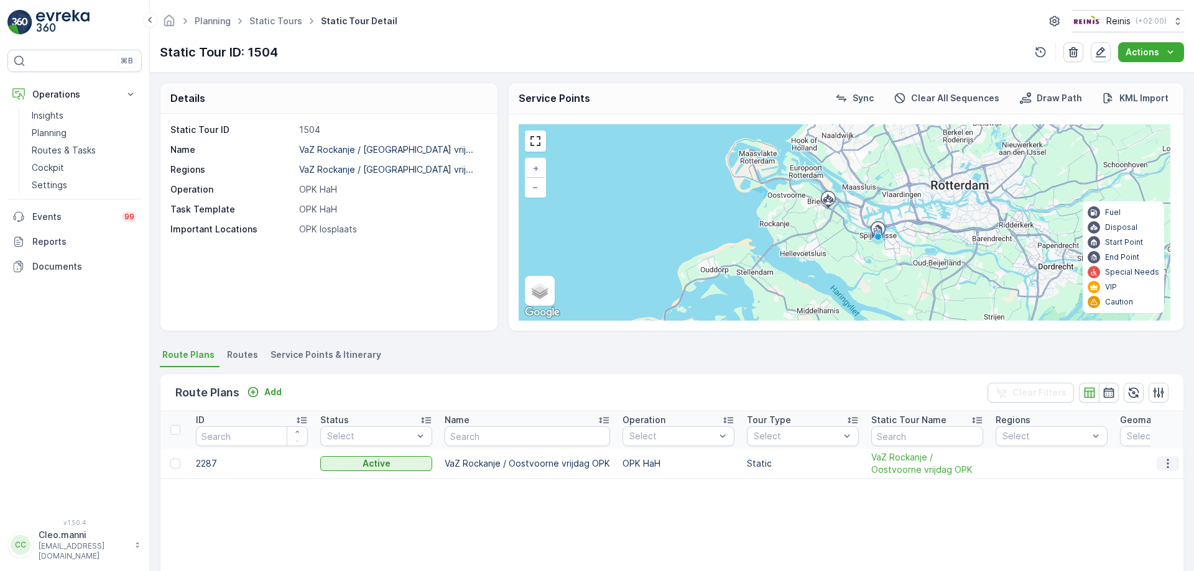
click at [1162, 462] on icon "button" at bounding box center [1167, 464] width 12 height 12
click at [1138, 483] on span "Edit Route Plan" at bounding box center [1156, 482] width 64 height 12
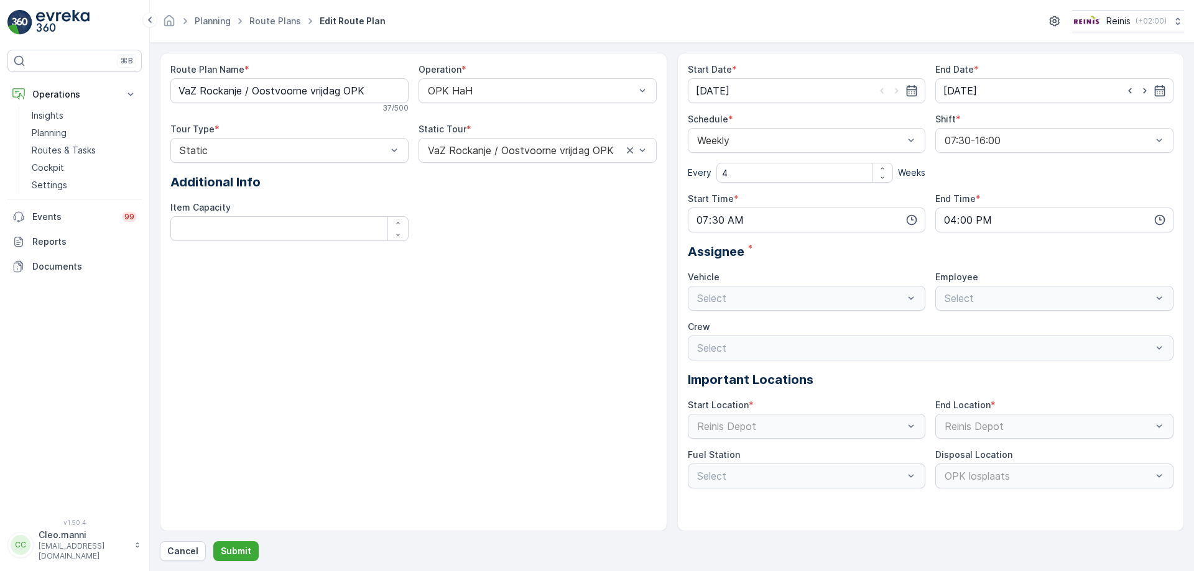
type input "[DATE]"
type input "07:30"
type input "16:00"
click at [180, 557] on p "Cancel" at bounding box center [182, 551] width 31 height 12
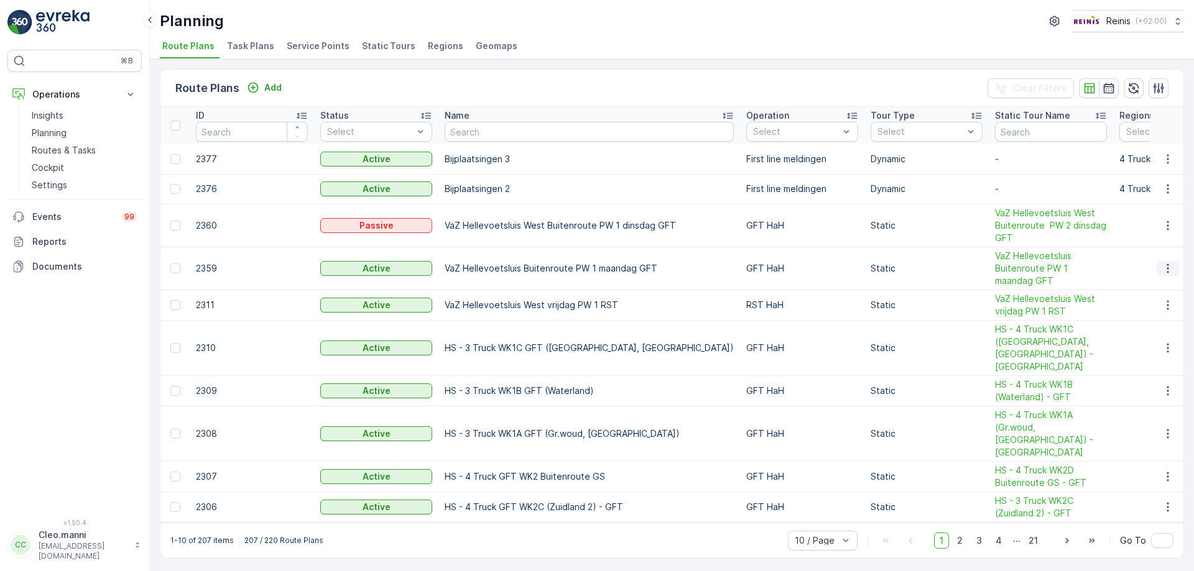
click at [1166, 272] on icon "button" at bounding box center [1167, 268] width 12 height 12
click at [995, 269] on span "VaZ Hellevoetsluis Buitenroute PW 1 maandag GFT" at bounding box center [1051, 268] width 112 height 37
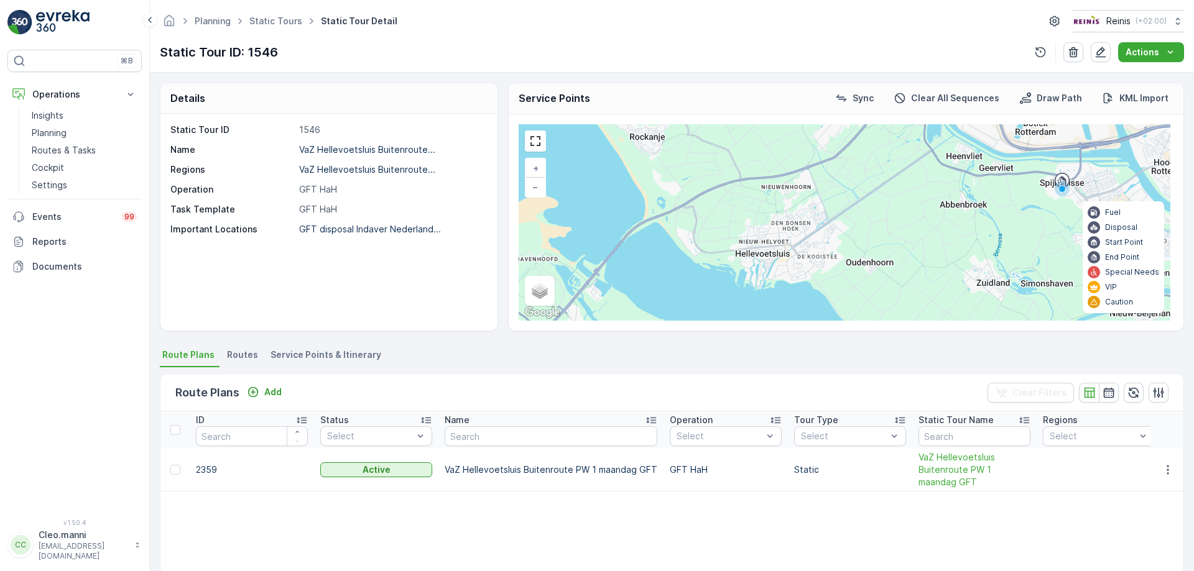
drag, startPoint x: 795, startPoint y: 251, endPoint x: 775, endPoint y: 300, distance: 53.6
click at [775, 300] on div "+ − Satellite Roadmap Terrain Hybrid Leaflet Keyboard shortcuts Map Data Map da…" at bounding box center [845, 222] width 652 height 196
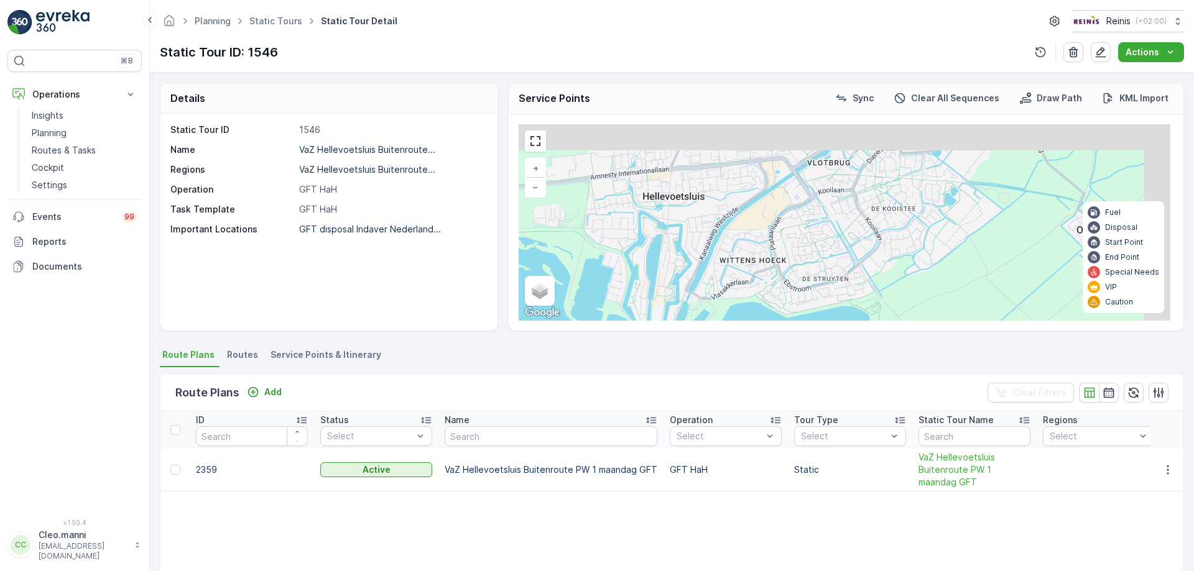
drag, startPoint x: 784, startPoint y: 276, endPoint x: 738, endPoint y: 312, distance: 58.5
click at [739, 312] on div "+ − Satellite Roadmap Terrain Hybrid Leaflet Keyboard shortcuts Map Data Map da…" at bounding box center [845, 222] width 652 height 196
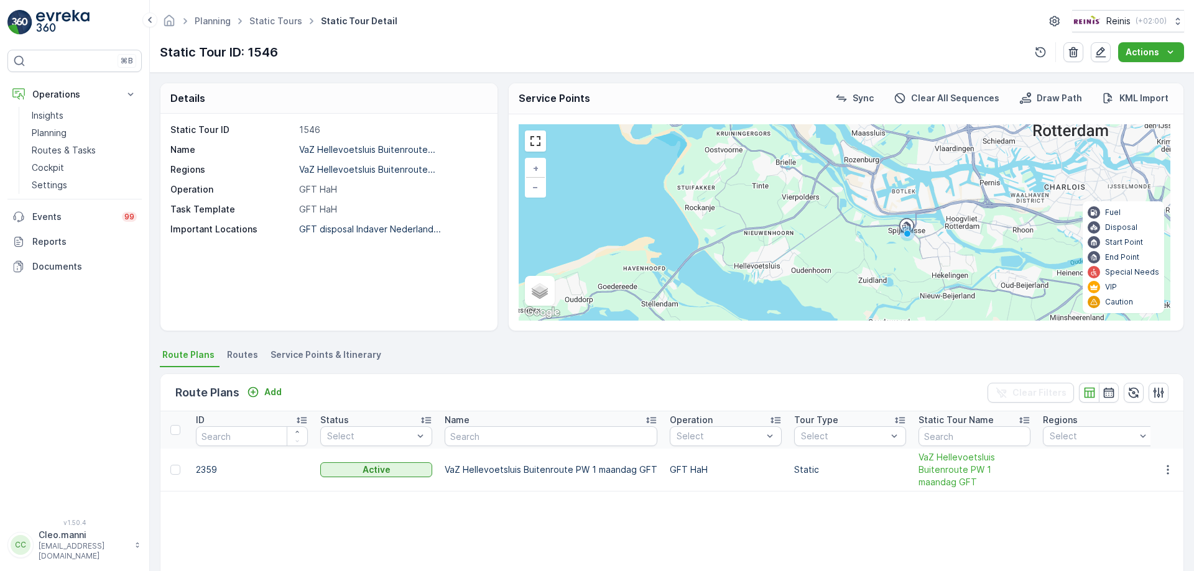
drag, startPoint x: 813, startPoint y: 279, endPoint x: 807, endPoint y: 287, distance: 9.8
click at [807, 286] on div "+ − Satellite Roadmap Terrain Hybrid Leaflet Keyboard shortcuts Map Data Map da…" at bounding box center [845, 222] width 652 height 196
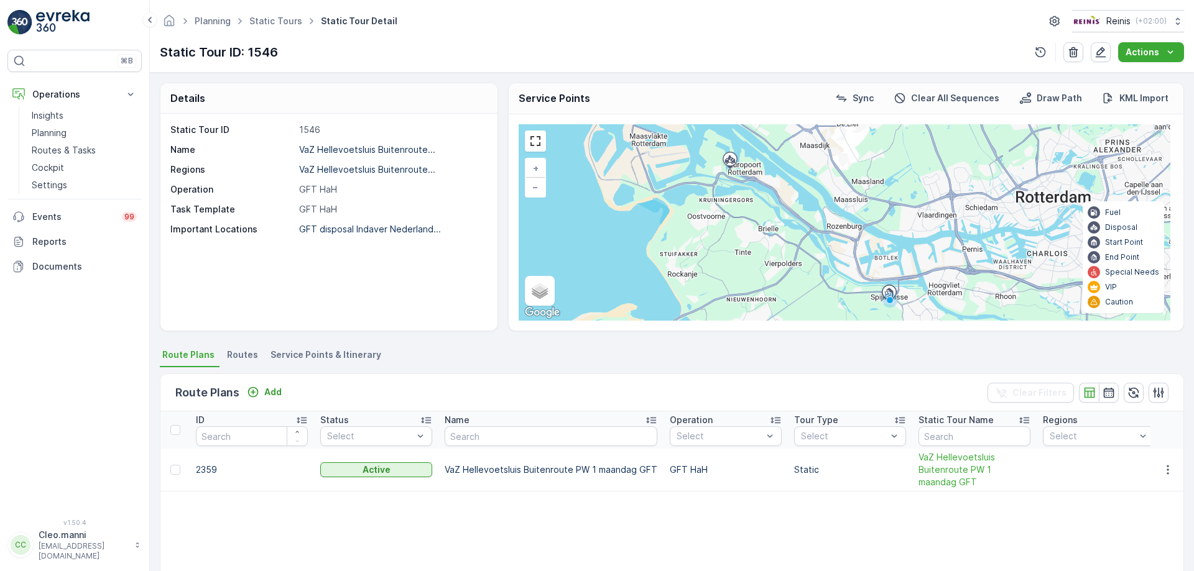
drag, startPoint x: 770, startPoint y: 270, endPoint x: 773, endPoint y: 302, distance: 31.8
click at [773, 302] on div "+ − Satellite Roadmap Terrain Hybrid Leaflet Keyboard shortcuts Map Data Map da…" at bounding box center [845, 222] width 652 height 196
click at [52, 115] on p "Insights" at bounding box center [48, 115] width 32 height 12
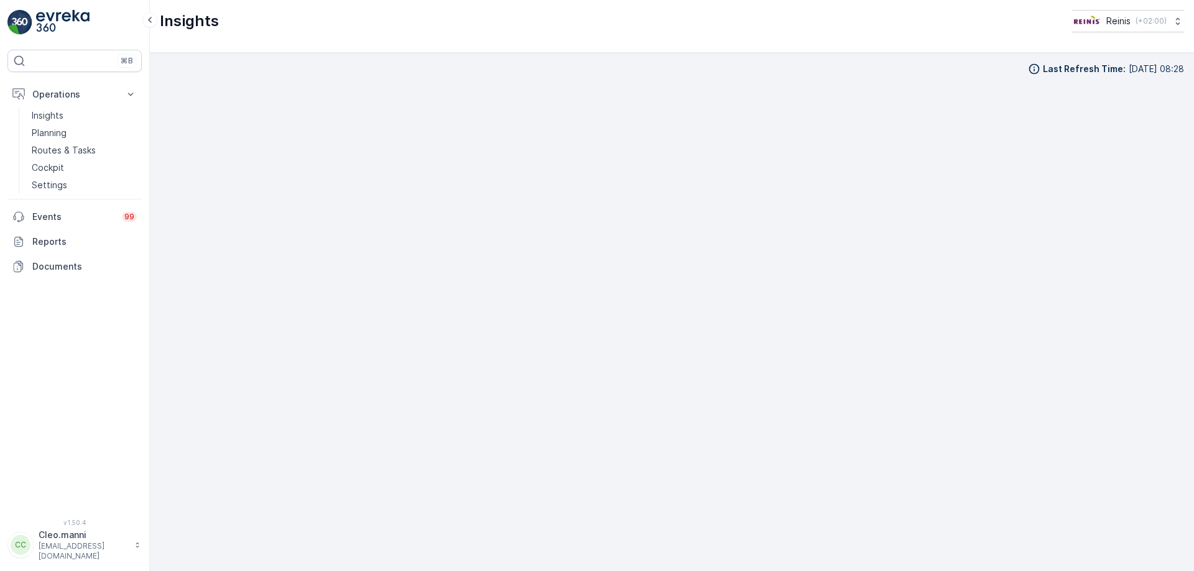
click at [136, 551] on icon at bounding box center [137, 545] width 9 height 12
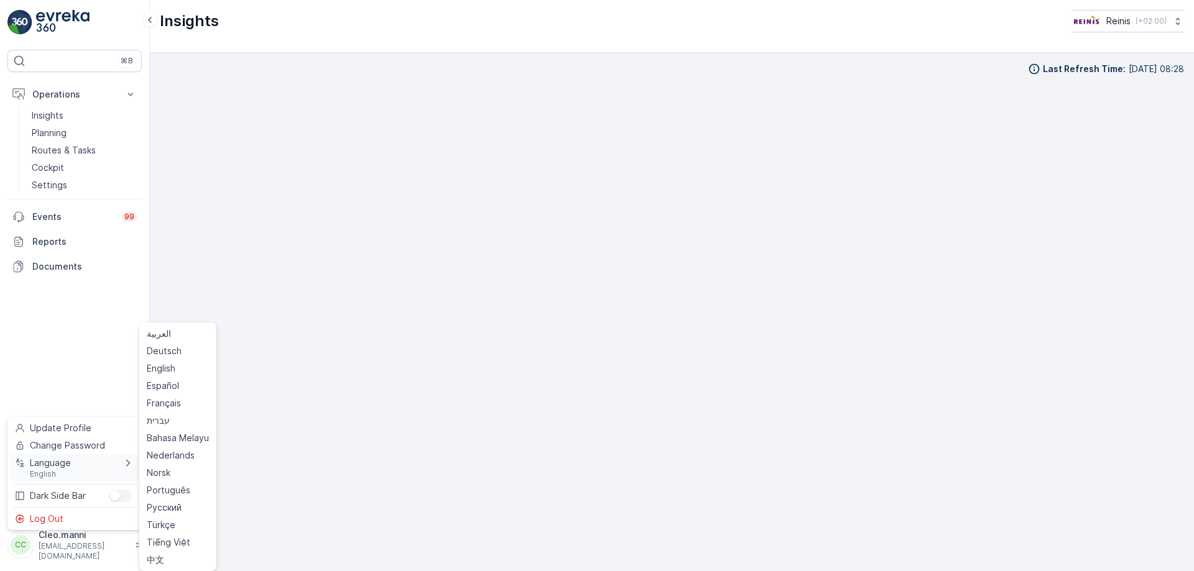
click at [126, 463] on icon "Menu" at bounding box center [128, 463] width 12 height 12
click at [173, 458] on span "Nederlands" at bounding box center [171, 456] width 48 height 12
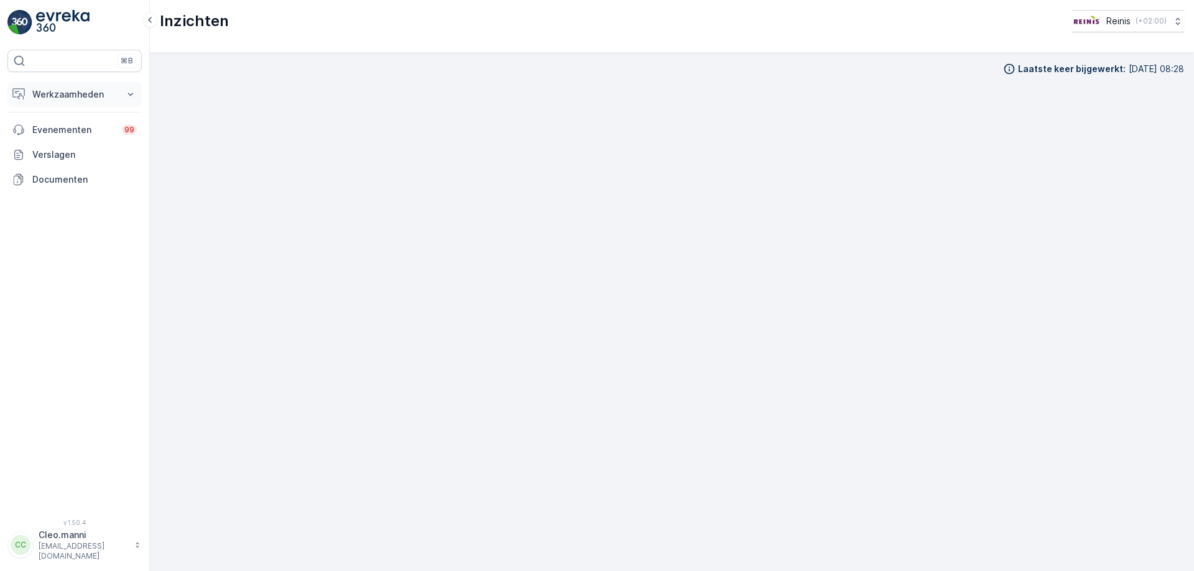
click at [130, 94] on icon at bounding box center [130, 94] width 12 height 12
click at [51, 134] on p "Planning" at bounding box center [49, 133] width 35 height 12
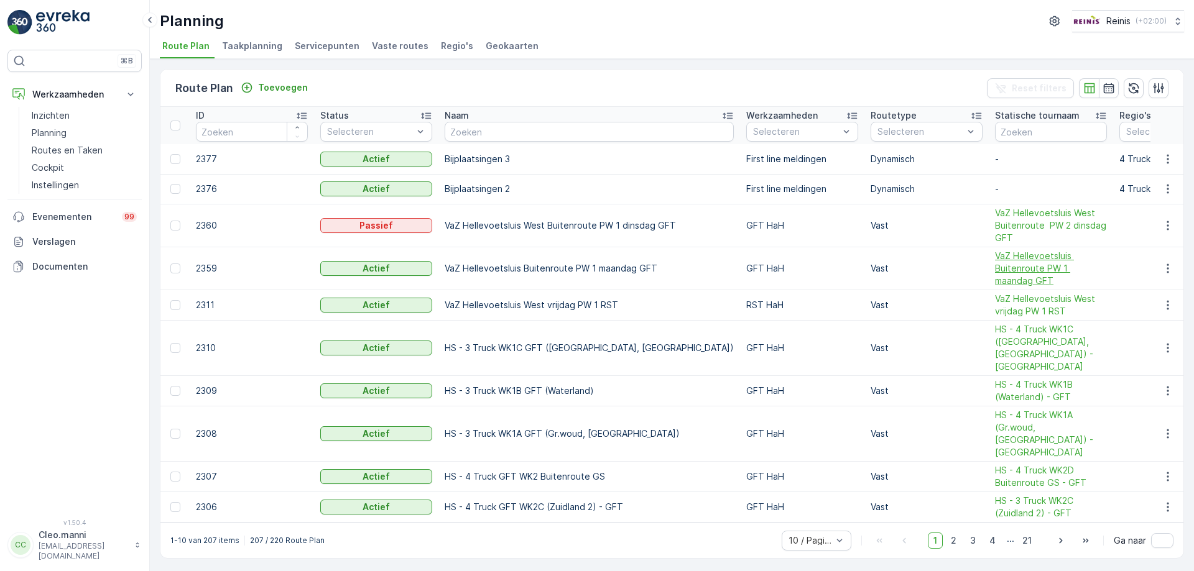
click at [995, 269] on span "VaZ Hellevoetsluis Buitenroute PW 1 maandag GFT" at bounding box center [1051, 268] width 112 height 37
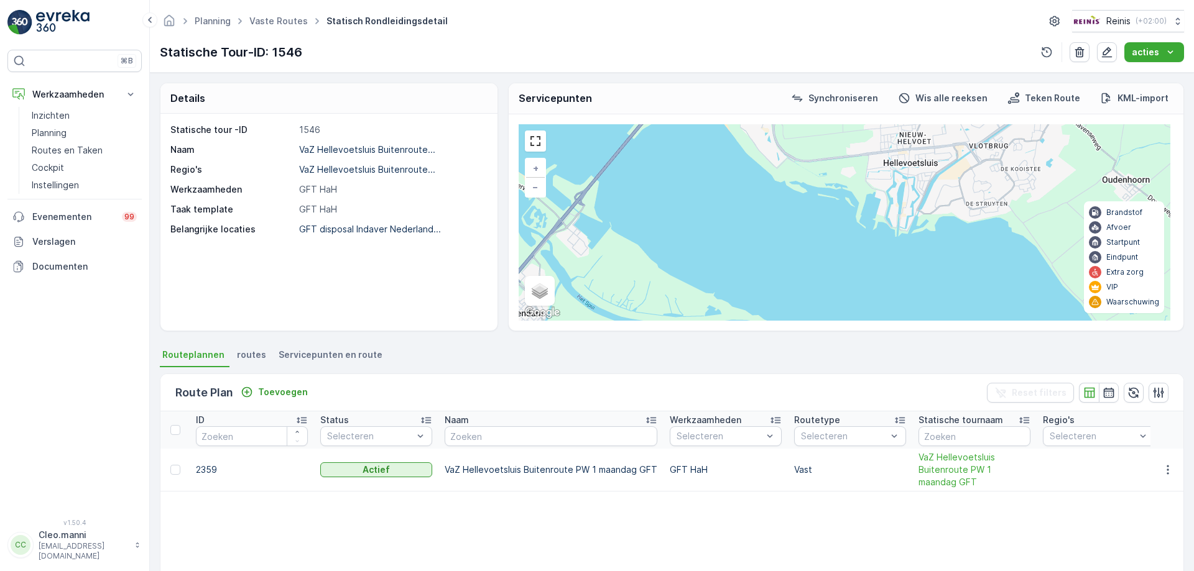
drag, startPoint x: 816, startPoint y: 241, endPoint x: 663, endPoint y: 277, distance: 157.0
click at [665, 275] on div "+ − Satelliet stappenplan Terrein Hybride Leaflet Sneltoetsen Kaartgegevens Kaa…" at bounding box center [845, 222] width 652 height 196
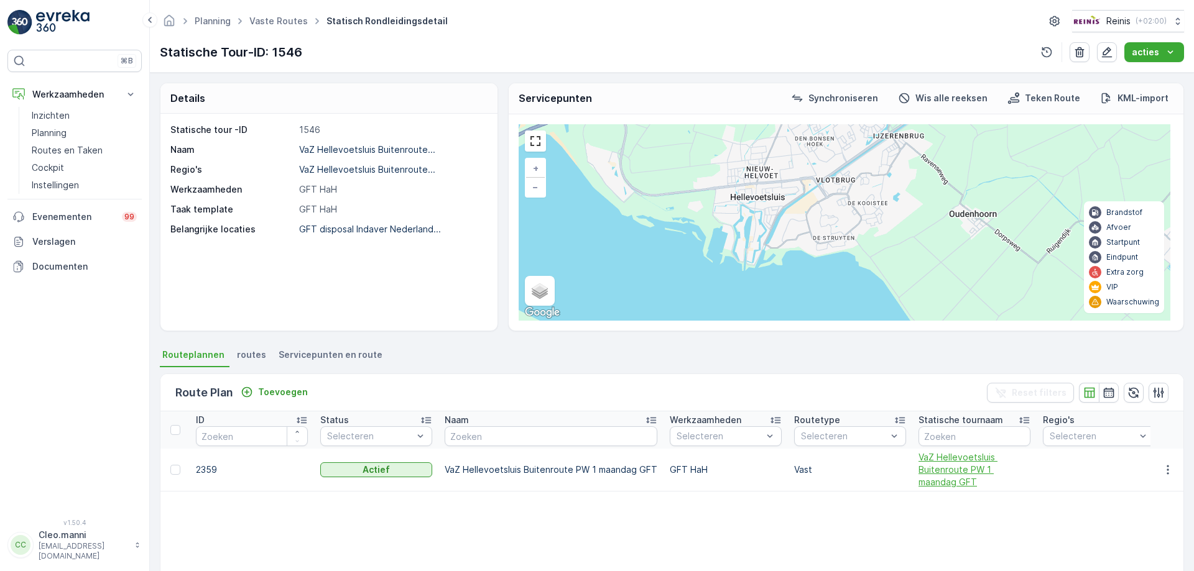
click at [951, 461] on span "VaZ Hellevoetsluis Buitenroute PW 1 maandag GFT" at bounding box center [974, 469] width 112 height 37
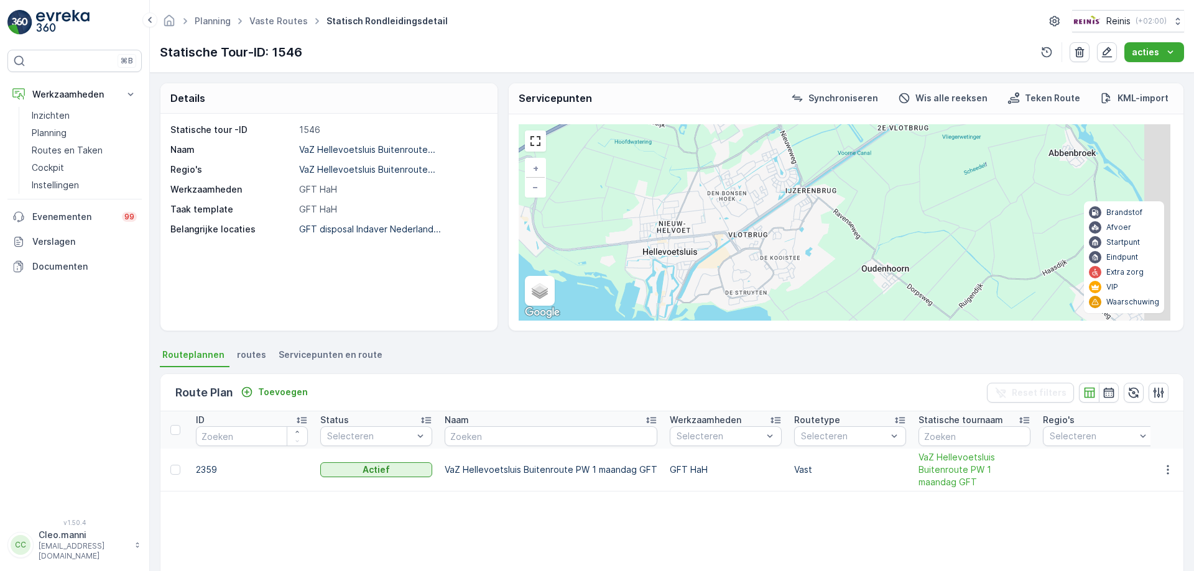
drag, startPoint x: 761, startPoint y: 259, endPoint x: 672, endPoint y: 315, distance: 105.0
click at [672, 315] on div "+ − Satelliet stappenplan Terrein Hybride Leaflet Sneltoetsen Kaartgegevens Kaa…" at bounding box center [845, 222] width 652 height 196
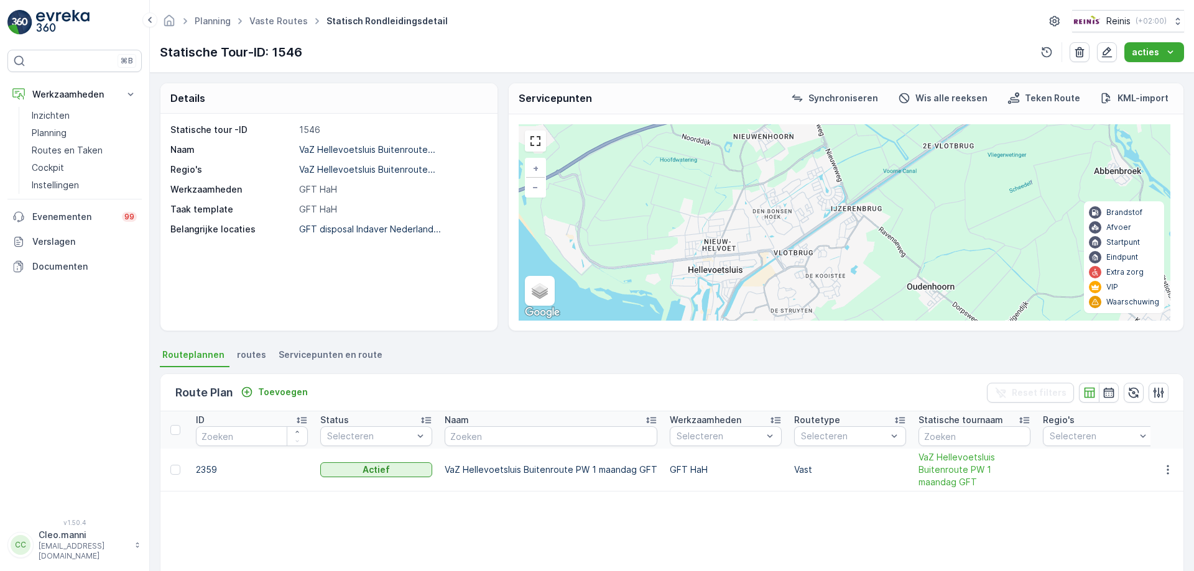
drag, startPoint x: 673, startPoint y: 293, endPoint x: 721, endPoint y: 316, distance: 53.4
click at [720, 317] on div "+ − Satelliet stappenplan Terrein Hybride Leaflet Sneltoetsen Kaartgegevens Kaa…" at bounding box center [845, 222] width 652 height 196
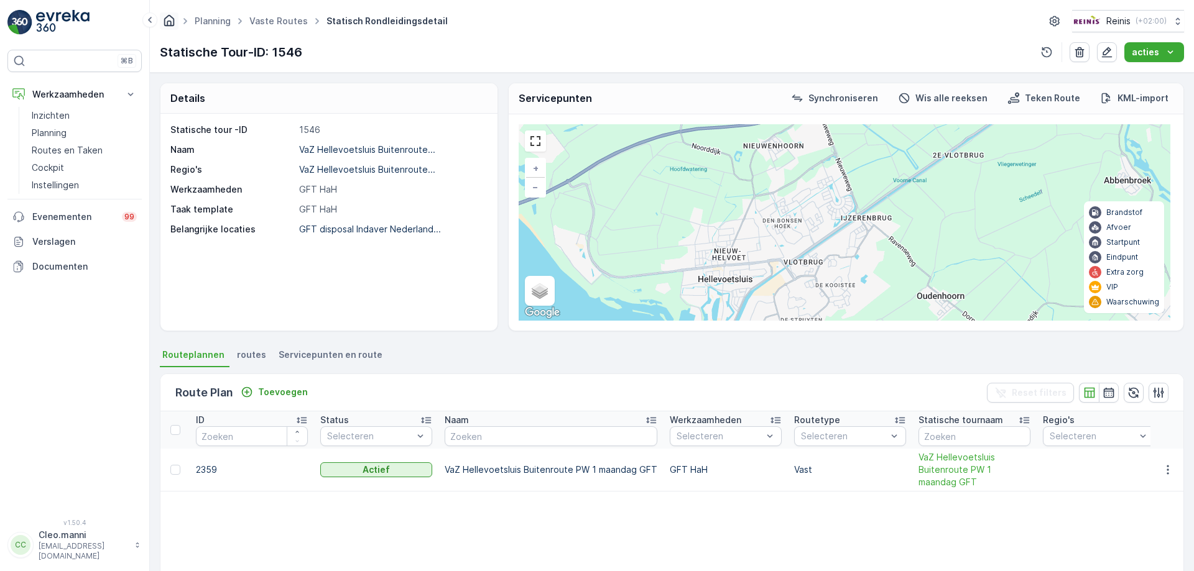
click at [173, 21] on icon "Startpagina" at bounding box center [169, 21] width 14 height 14
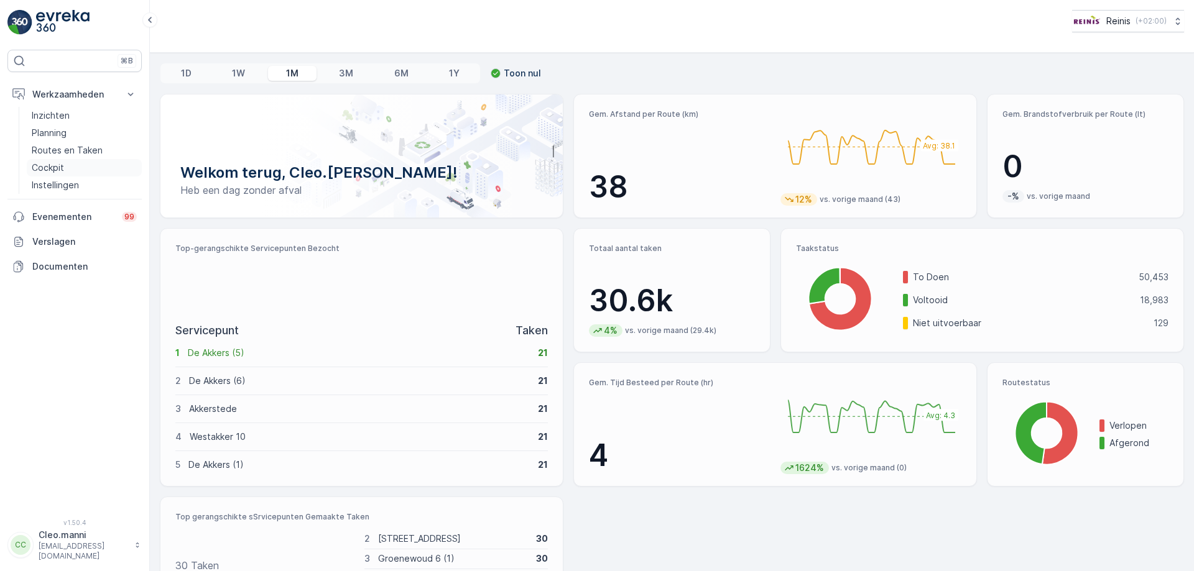
click at [48, 167] on p "Cockpit" at bounding box center [48, 168] width 32 height 12
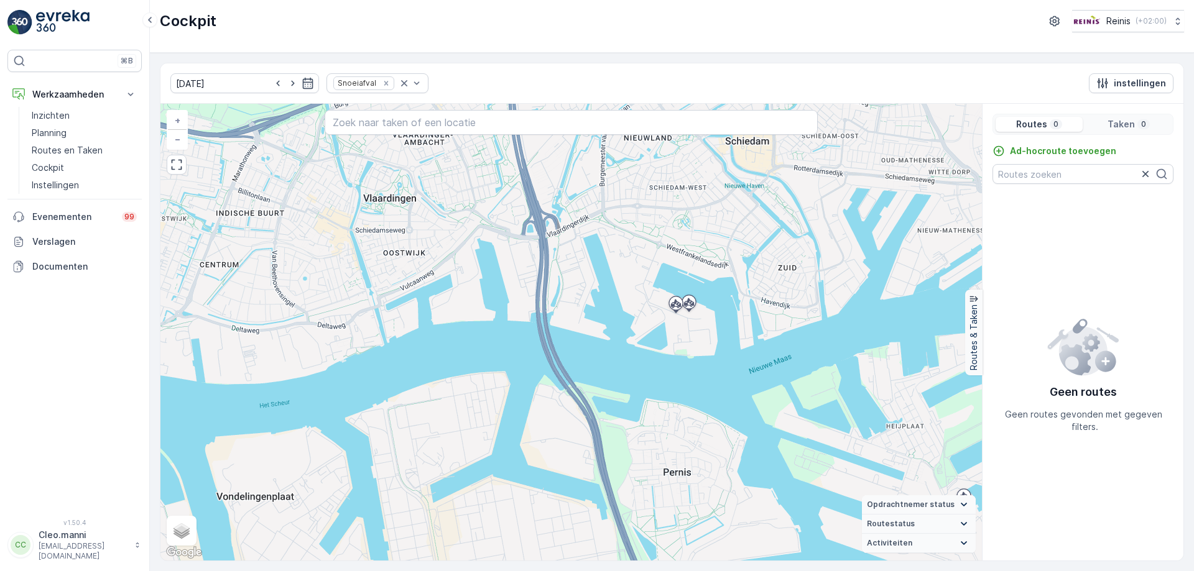
drag, startPoint x: 811, startPoint y: 418, endPoint x: 656, endPoint y: 354, distance: 167.8
click at [658, 357] on div "+ − Satelliet stappenplan Terrein Hybride Leaflet Sneltoetsen Kaartgegevens Kaa…" at bounding box center [570, 332] width 821 height 457
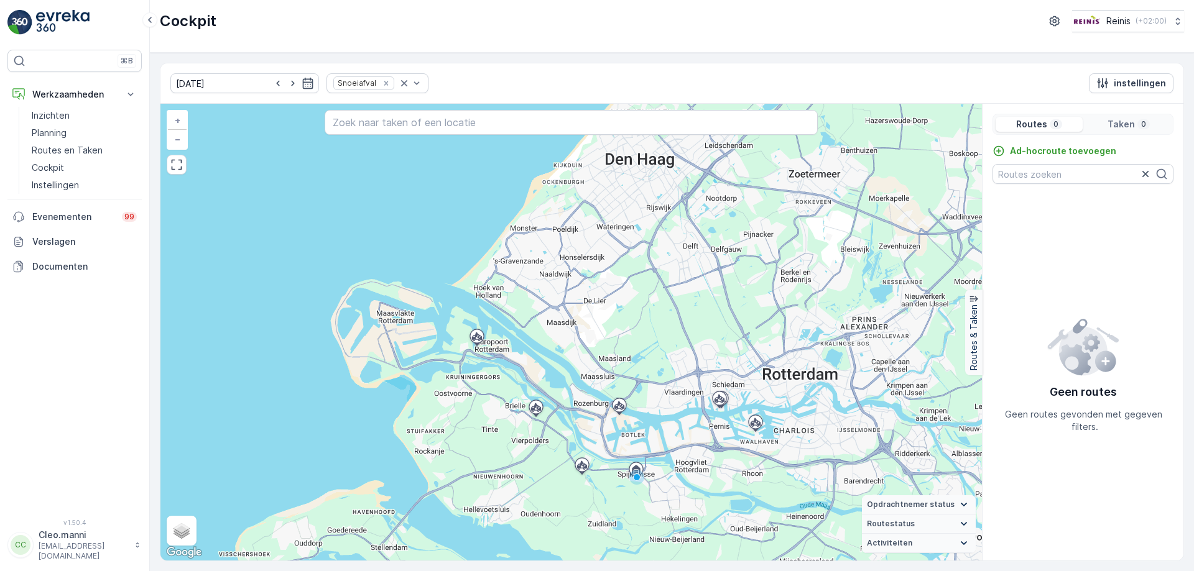
click at [1087, 366] on img at bounding box center [1082, 346] width 73 height 60
click at [1061, 176] on input "text" at bounding box center [1082, 174] width 181 height 20
click at [1162, 173] on icon at bounding box center [1161, 174] width 12 height 12
click at [1160, 175] on icon at bounding box center [1161, 174] width 12 height 12
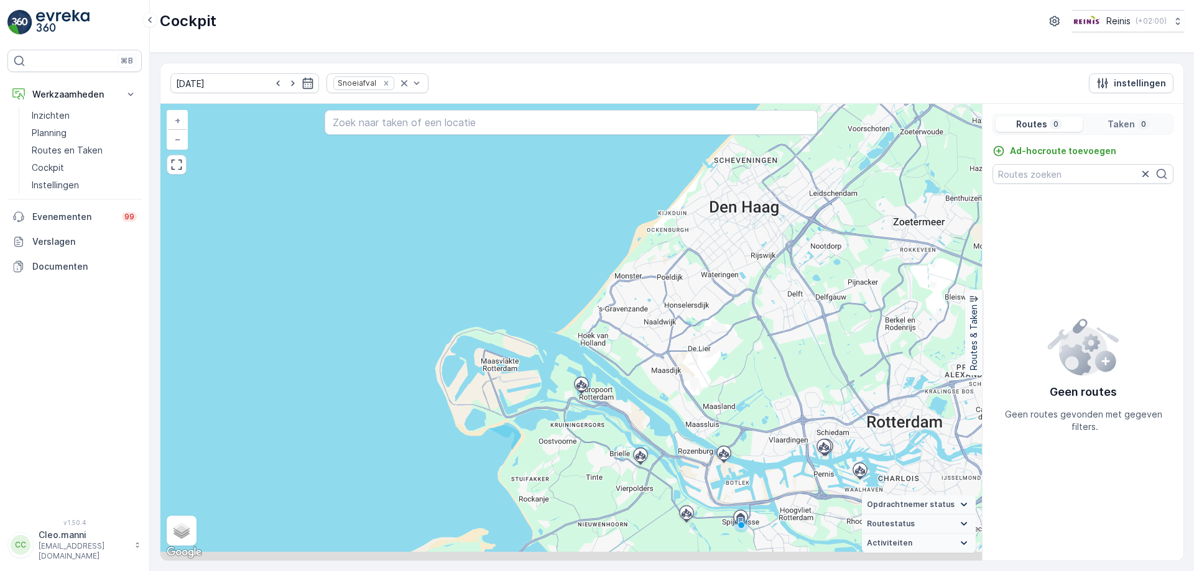
drag, startPoint x: 566, startPoint y: 386, endPoint x: 468, endPoint y: 298, distance: 131.2
click at [473, 303] on div "+ − Satelliet stappenplan Terrein Hybride Leaflet Sneltoetsen Kaartgegevens Kaa…" at bounding box center [570, 332] width 821 height 457
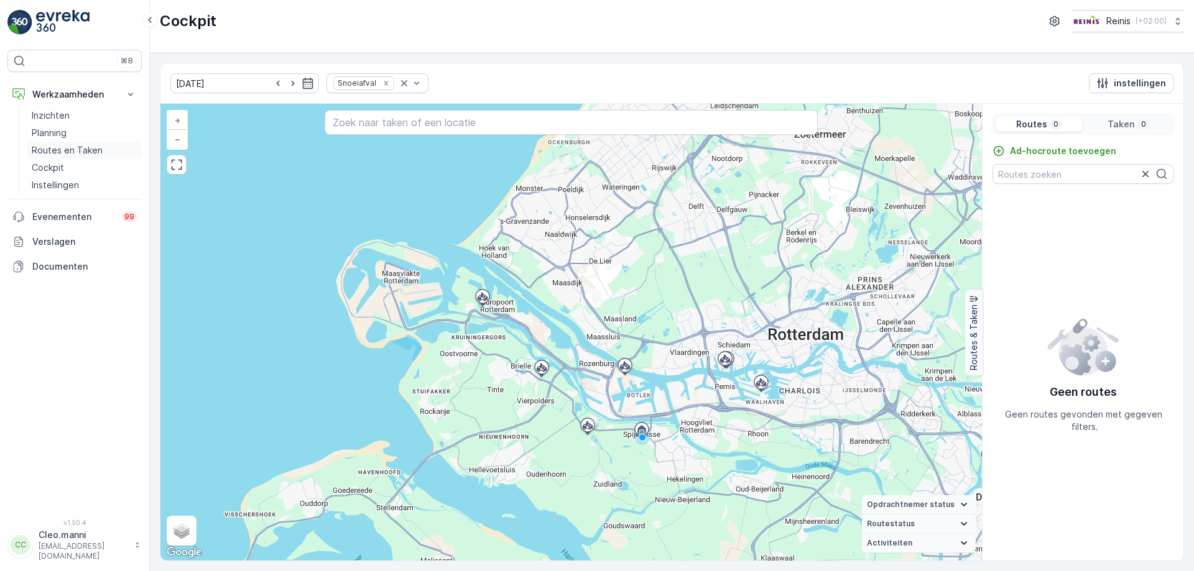
click at [55, 149] on p "Routes en Taken" at bounding box center [67, 150] width 71 height 12
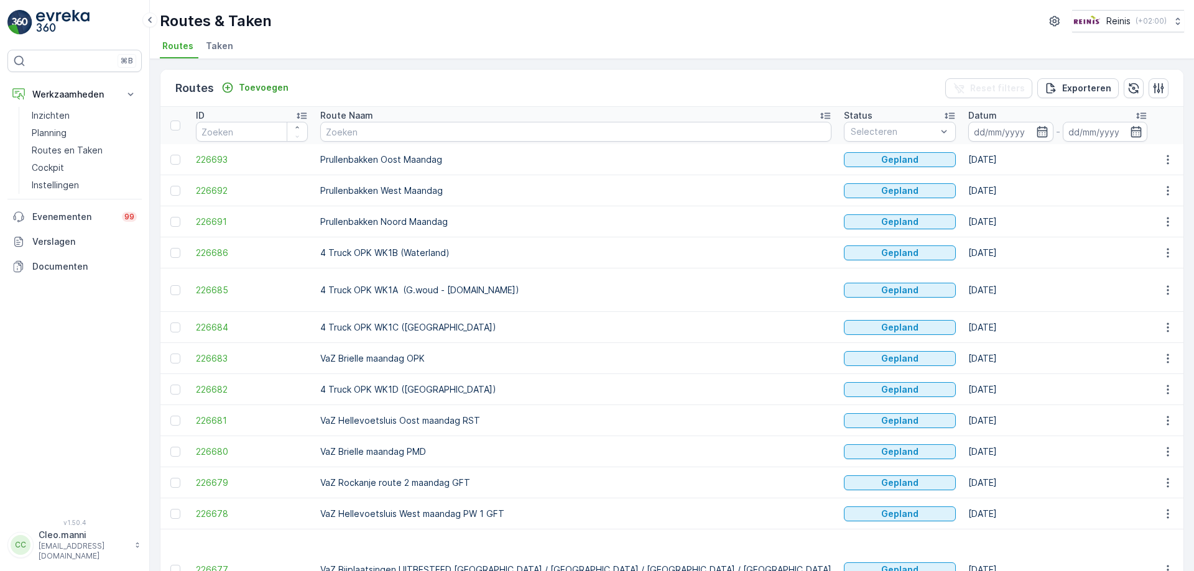
click at [471, 508] on p "VaZ Hellevoetsluis West maandag PW 1 GFT" at bounding box center [575, 514] width 511 height 12
drag, startPoint x: 1165, startPoint y: 502, endPoint x: 1153, endPoint y: 499, distance: 12.8
click at [1164, 508] on icon "button" at bounding box center [1167, 514] width 12 height 12
click at [1086, 390] on span "Toon meer details" at bounding box center [1112, 390] width 76 height 12
